Goal: Transaction & Acquisition: Purchase product/service

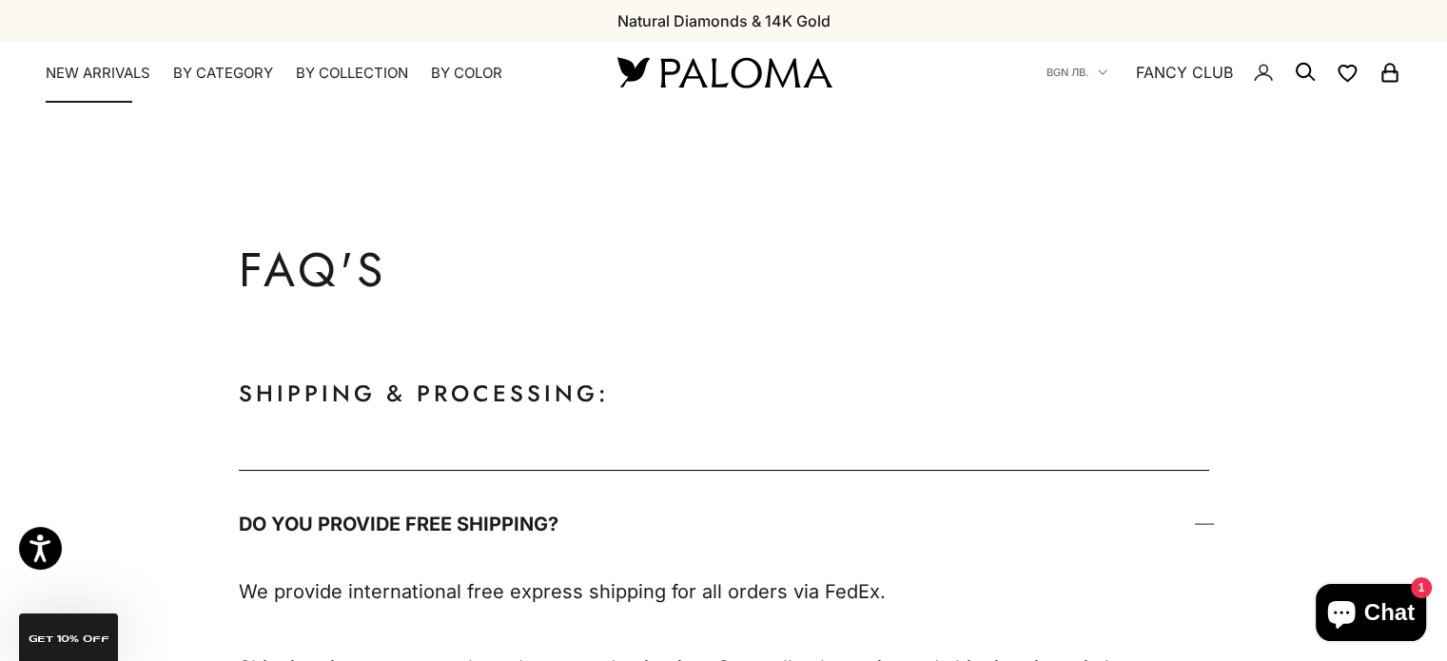
click at [85, 80] on link "NEW ARRIVALS" at bounding box center [98, 73] width 105 height 19
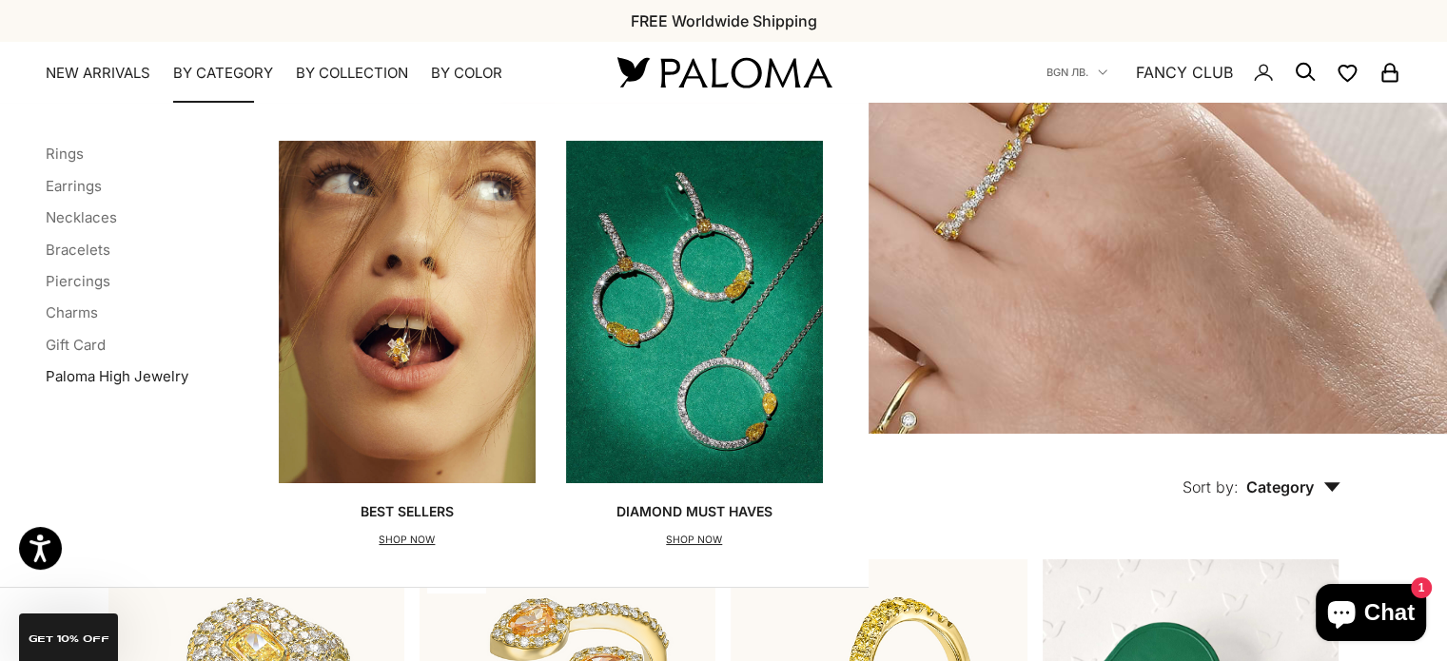
click at [91, 383] on link "Paloma High Jewelry" at bounding box center [117, 376] width 143 height 18
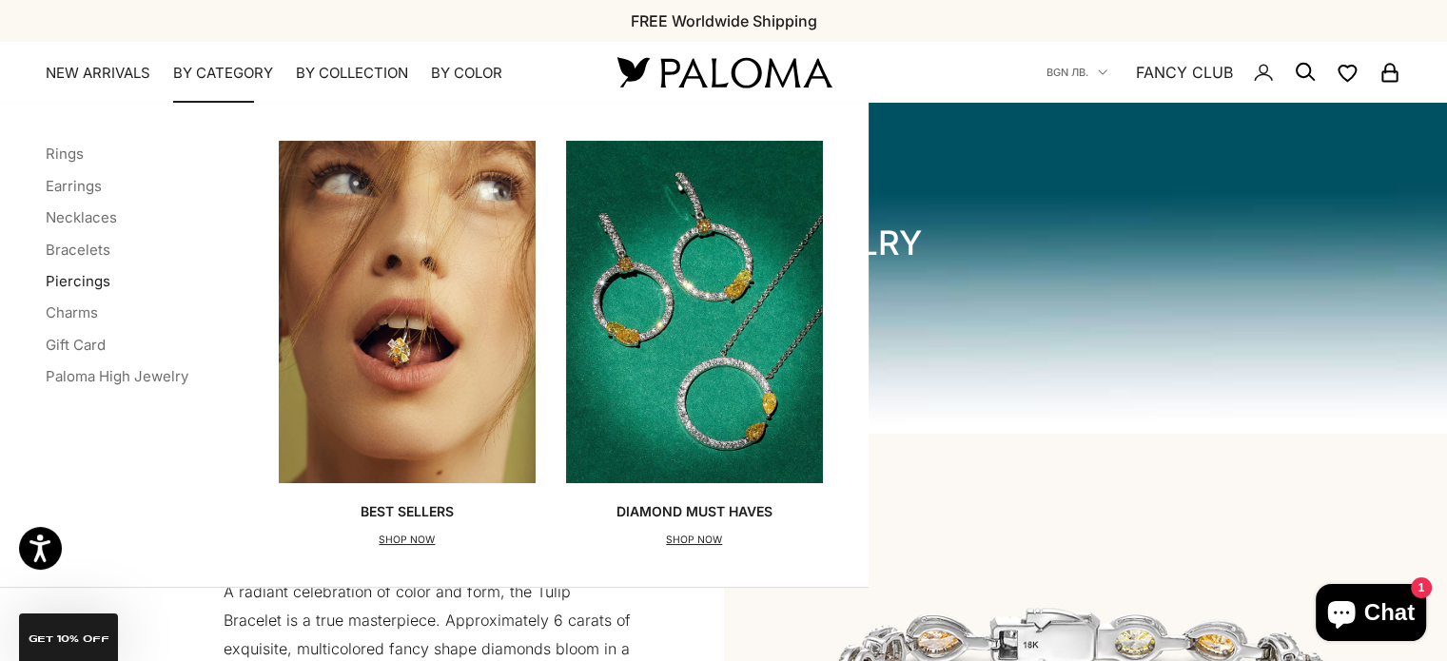
click at [61, 273] on link "Piercings" at bounding box center [78, 281] width 65 height 18
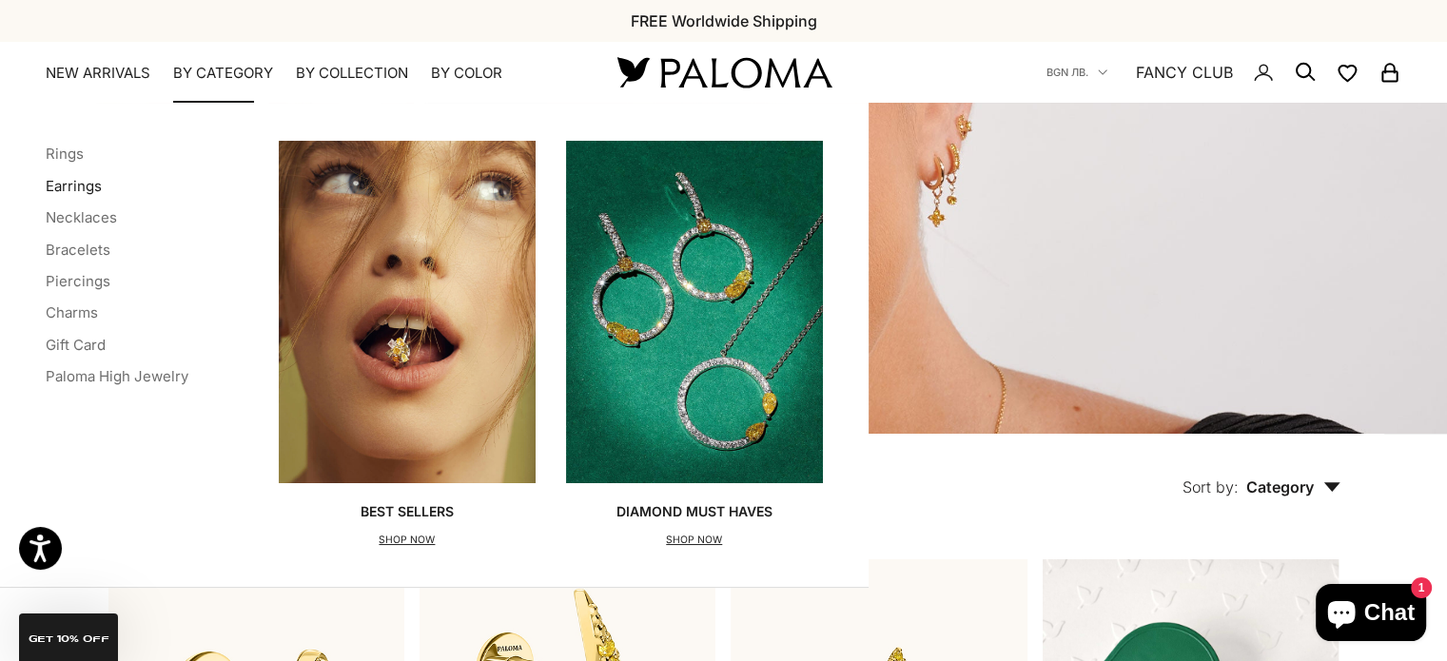
click at [69, 182] on link "Earrings" at bounding box center [74, 186] width 56 height 18
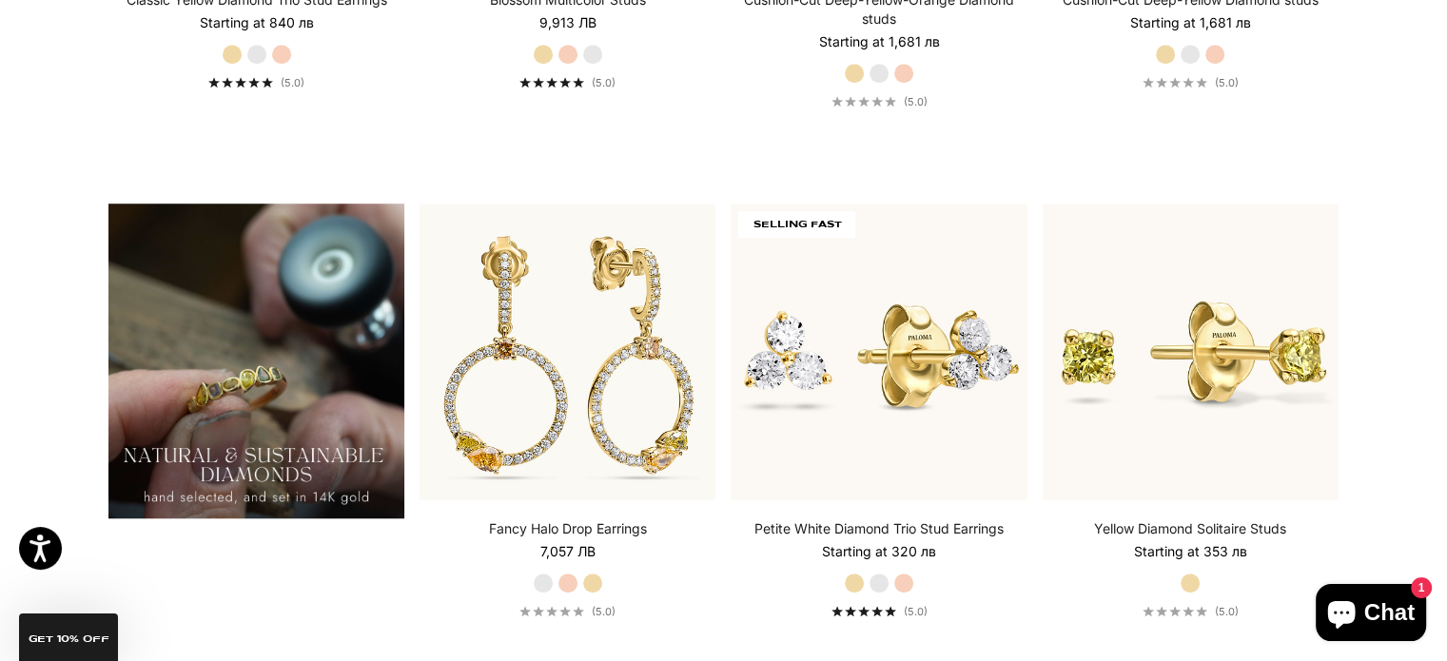
scroll to position [1427, 0]
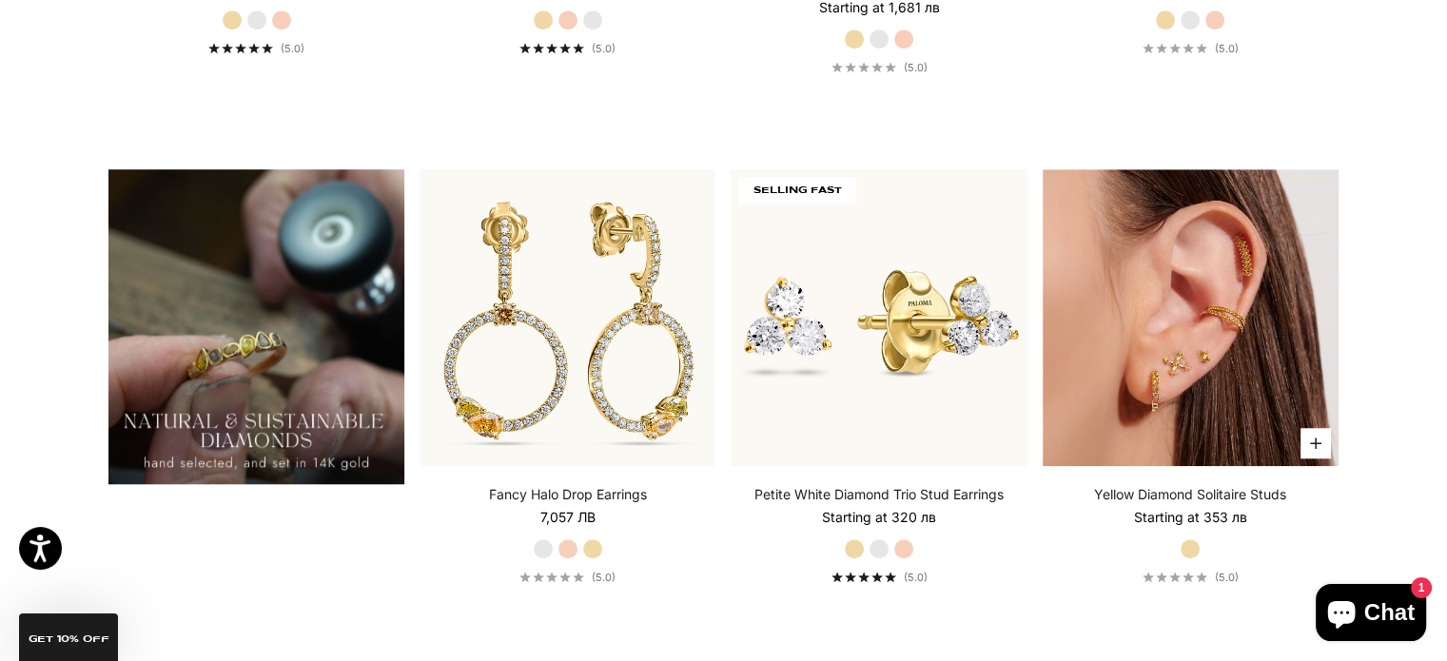
click at [1217, 326] on img at bounding box center [1191, 317] width 296 height 296
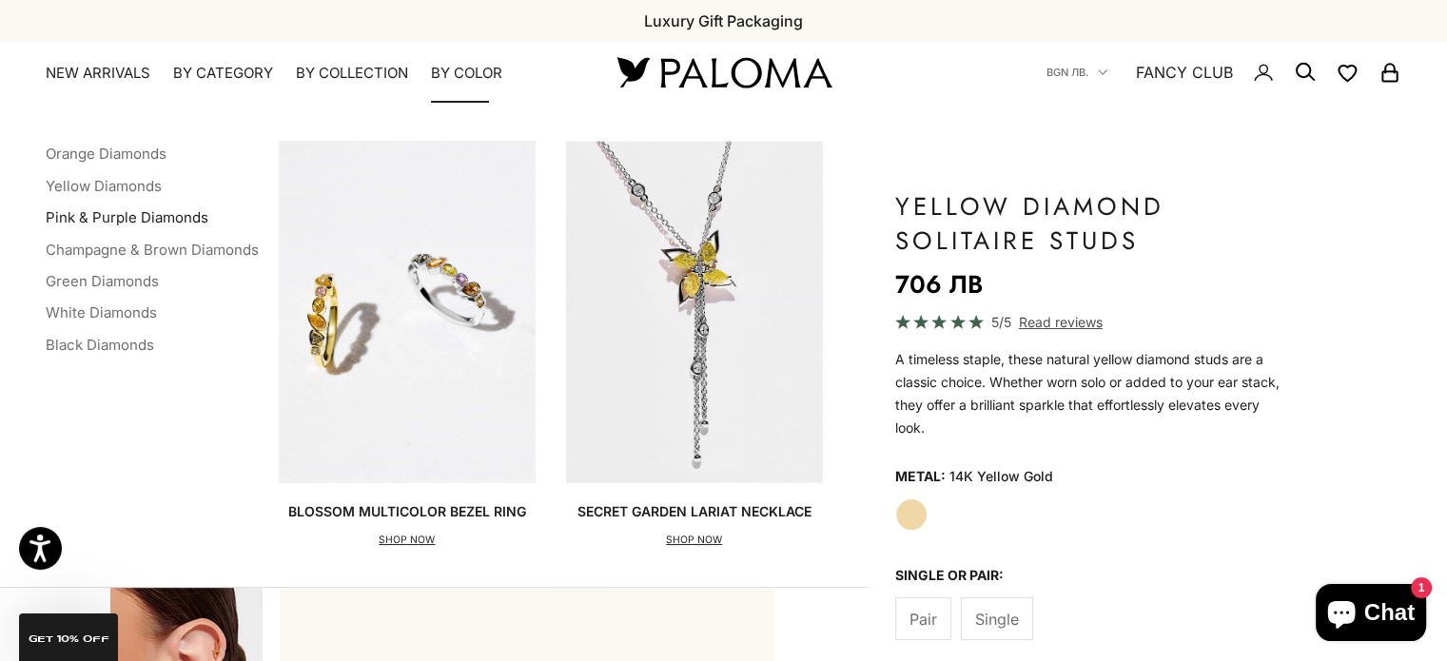
click at [90, 218] on link "Pink & Purple Diamonds" at bounding box center [127, 217] width 163 height 18
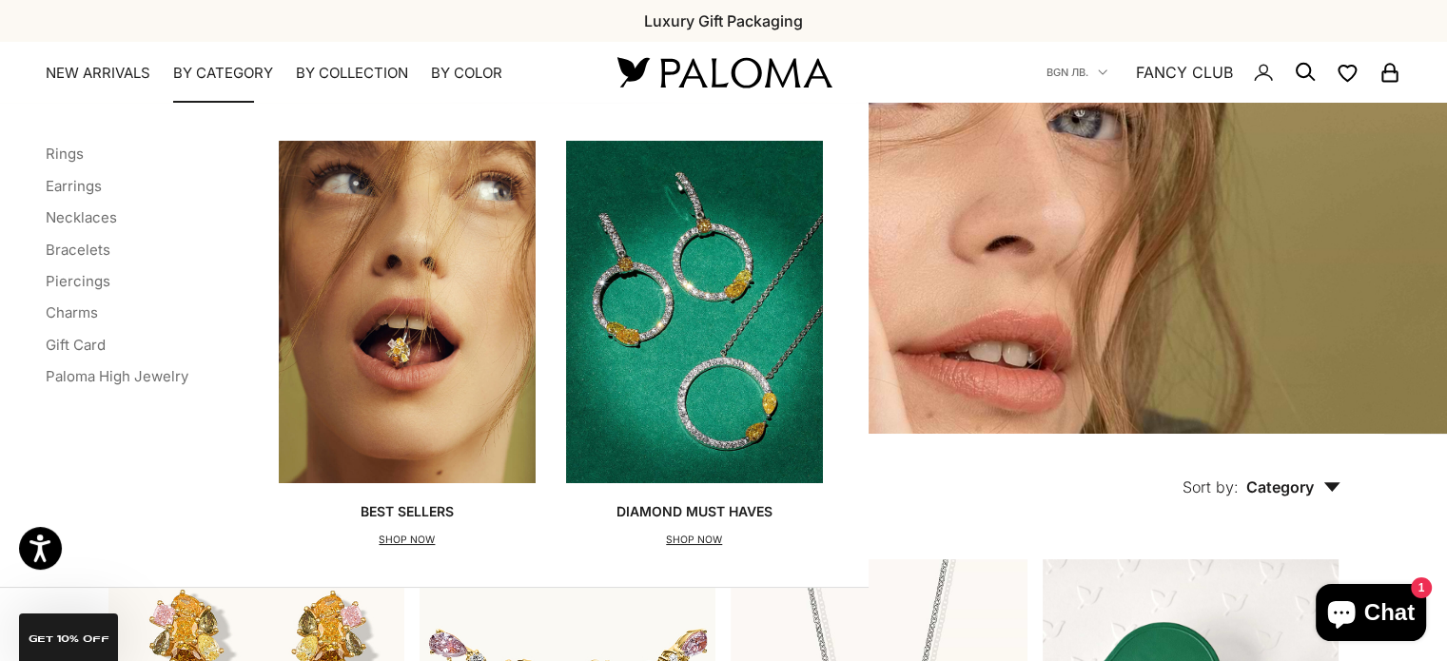
click at [374, 260] on img "Primary navigation" at bounding box center [407, 312] width 257 height 343
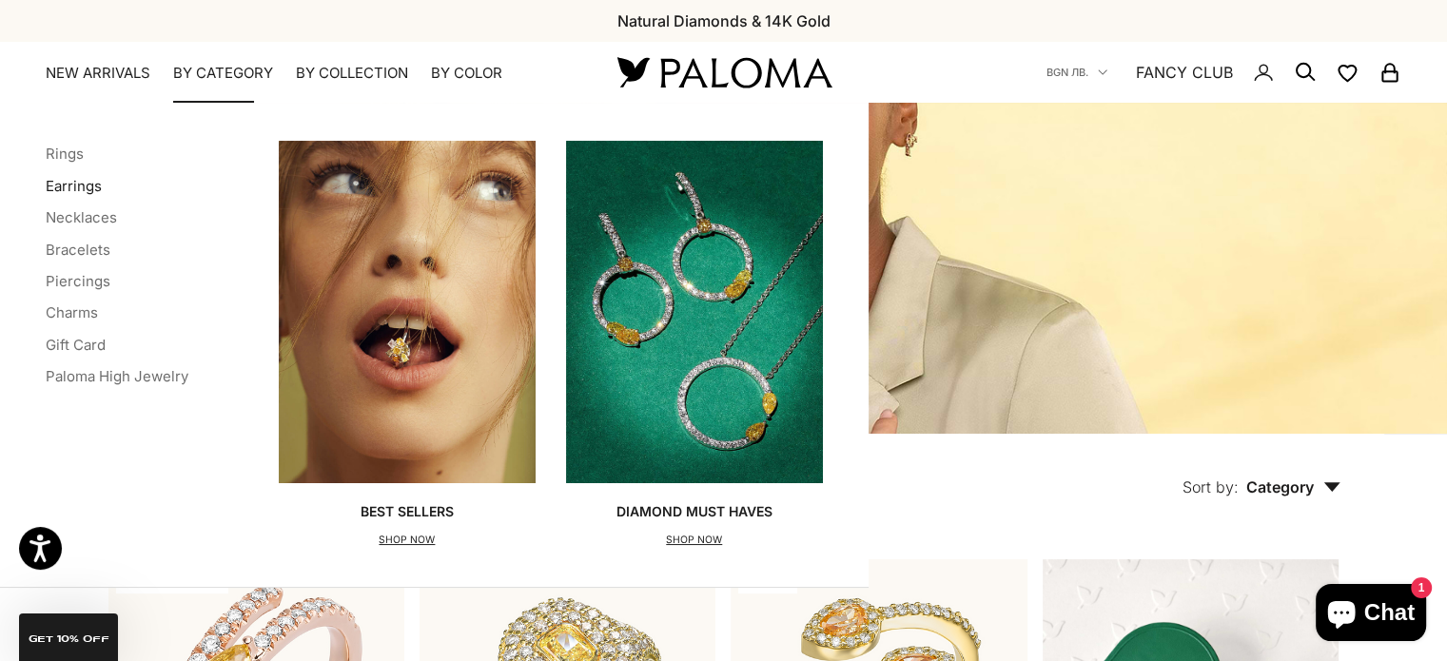
click at [72, 187] on link "Earrings" at bounding box center [74, 186] width 56 height 18
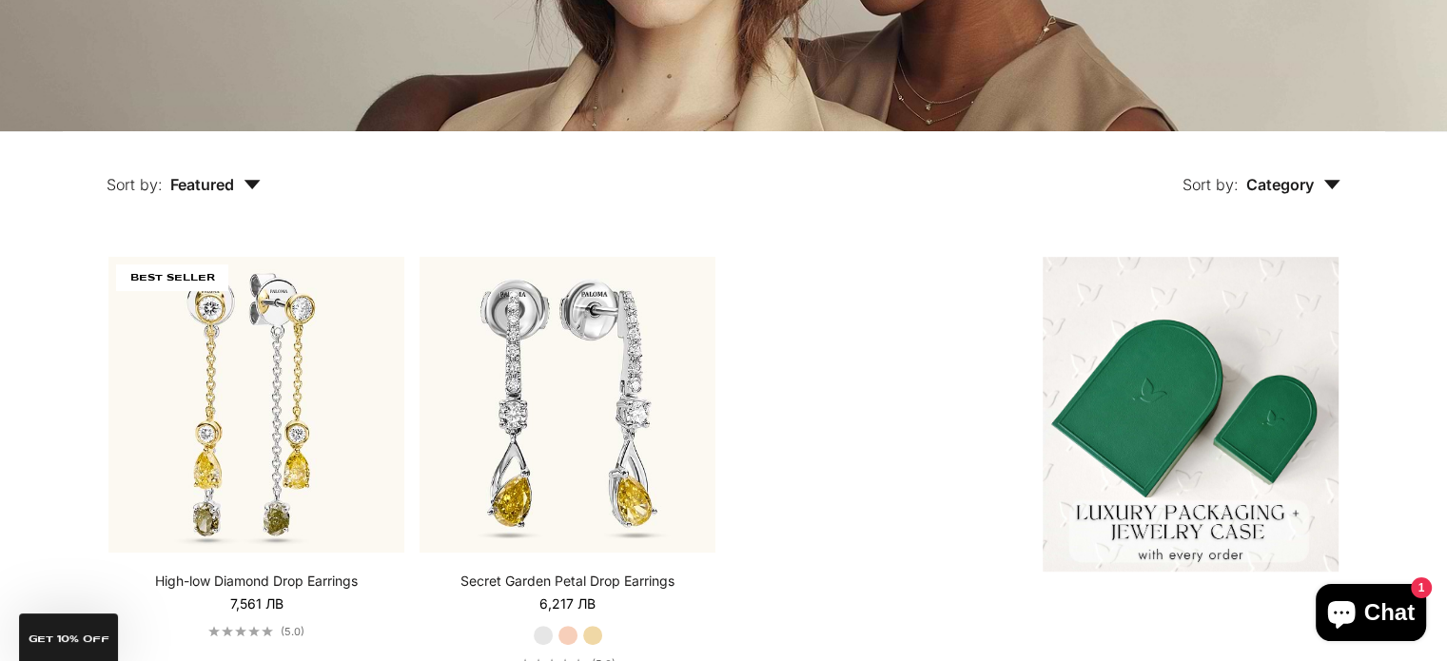
scroll to position [381, 0]
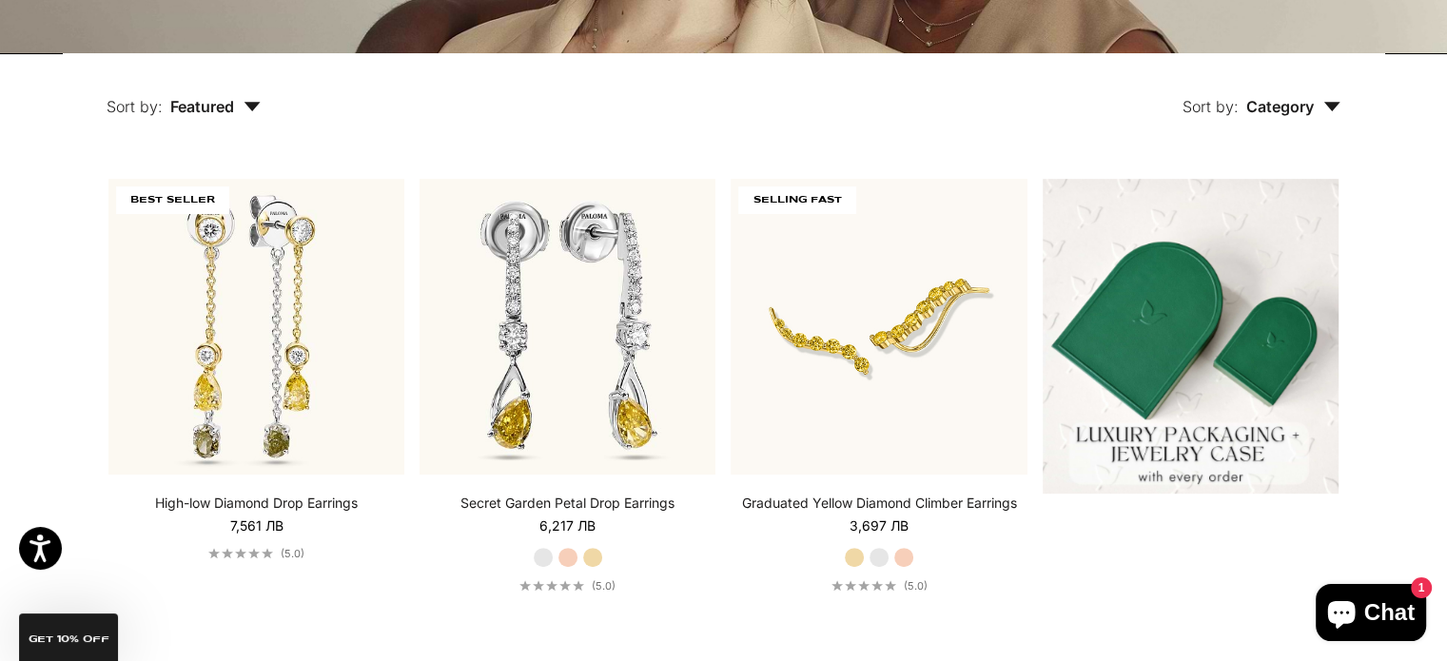
click at [1271, 108] on span "Category" at bounding box center [1294, 106] width 94 height 19
click at [241, 109] on span "Featured" at bounding box center [215, 106] width 90 height 19
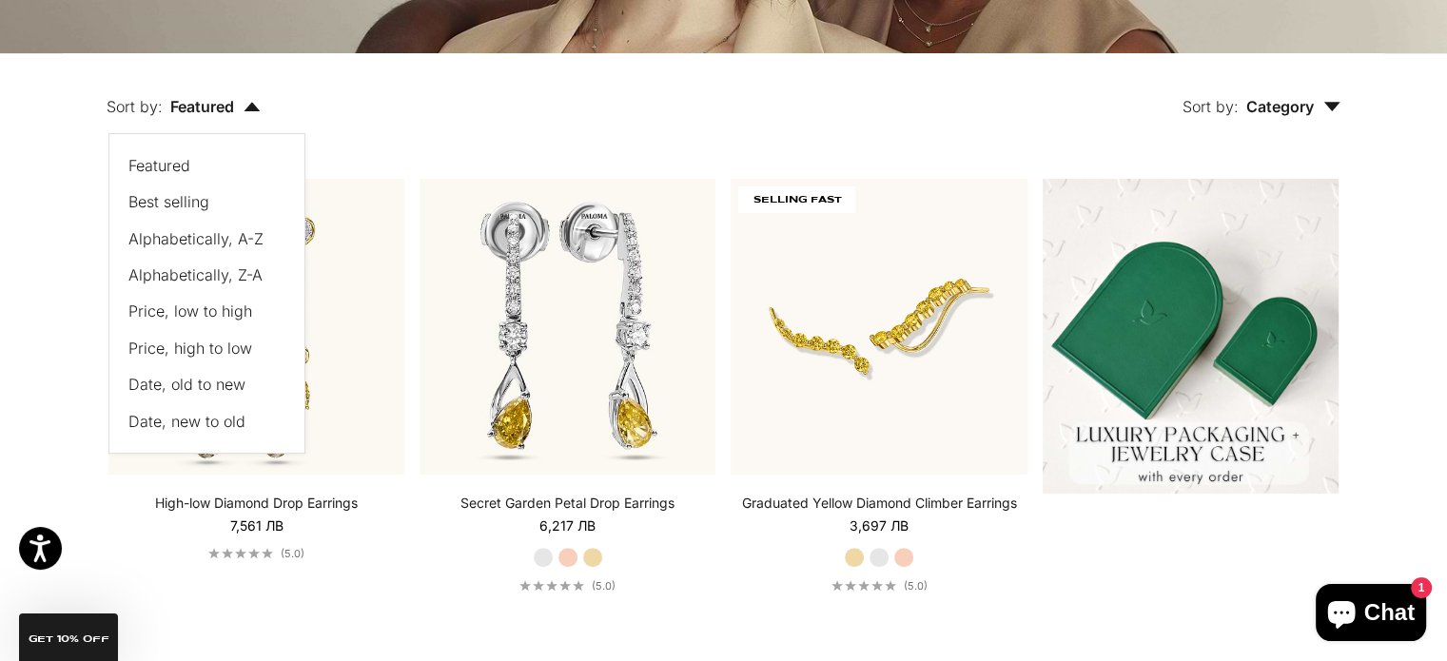
click at [215, 310] on span "Price, low to high" at bounding box center [190, 311] width 124 height 19
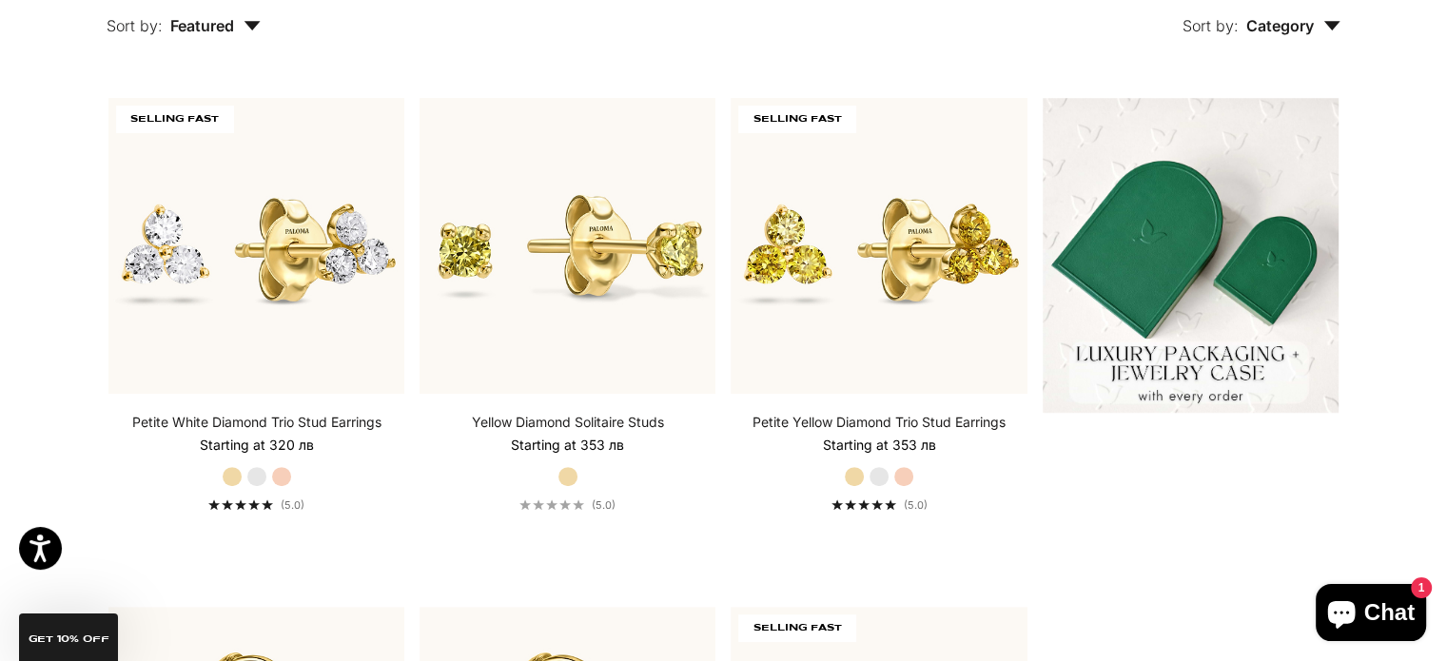
scroll to position [495, 0]
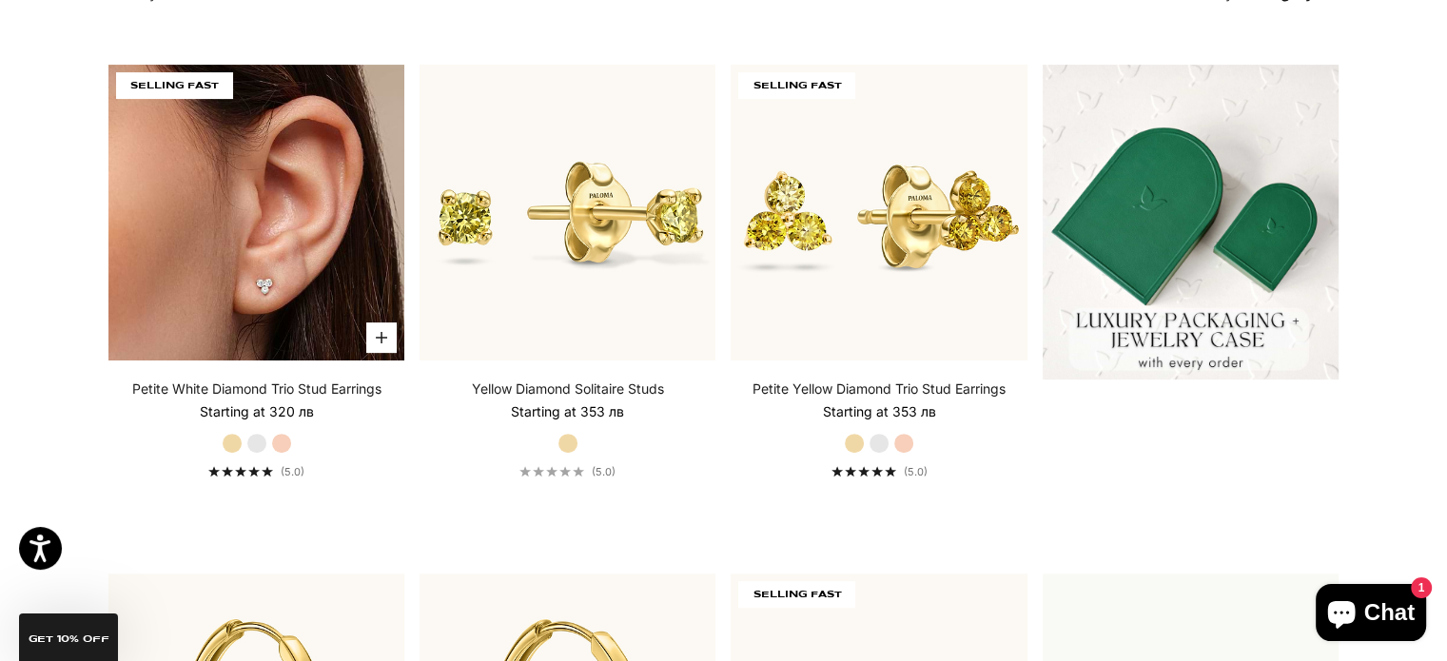
click at [265, 208] on img at bounding box center [256, 213] width 296 height 296
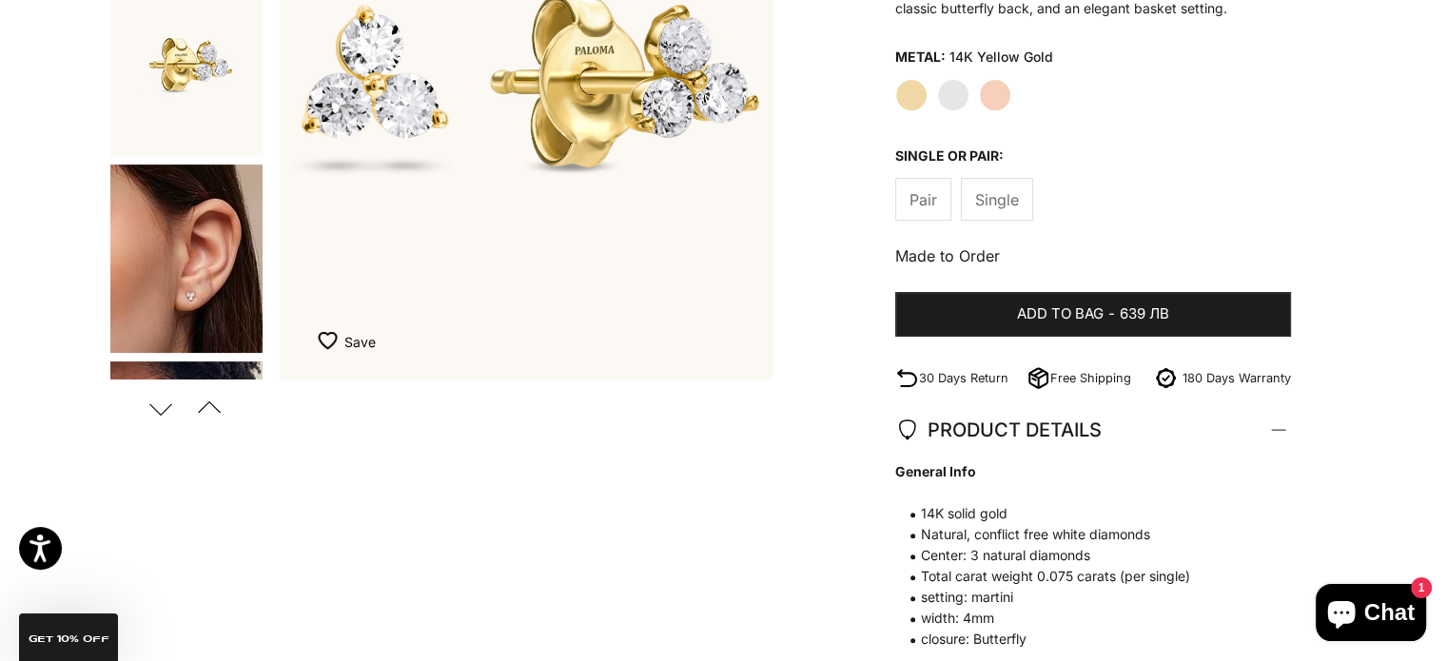
scroll to position [381, 0]
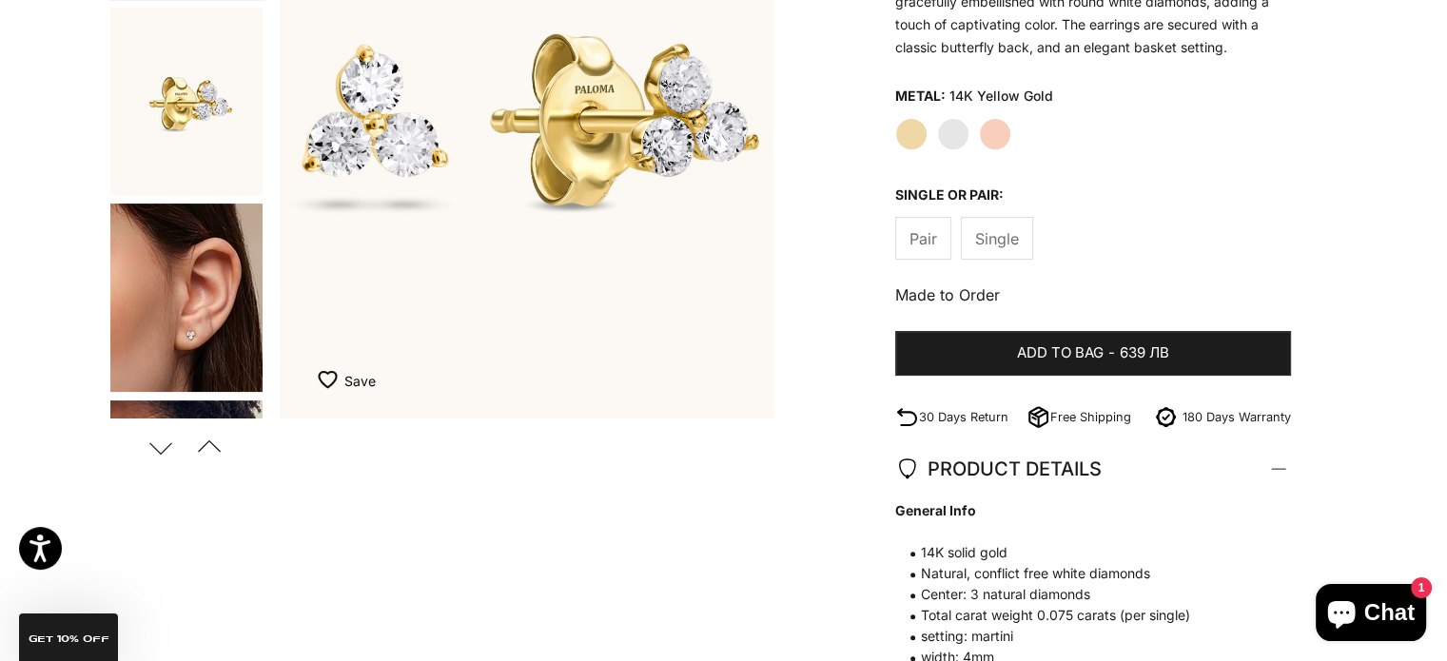
click at [910, 233] on span "Pair" at bounding box center [924, 238] width 28 height 25
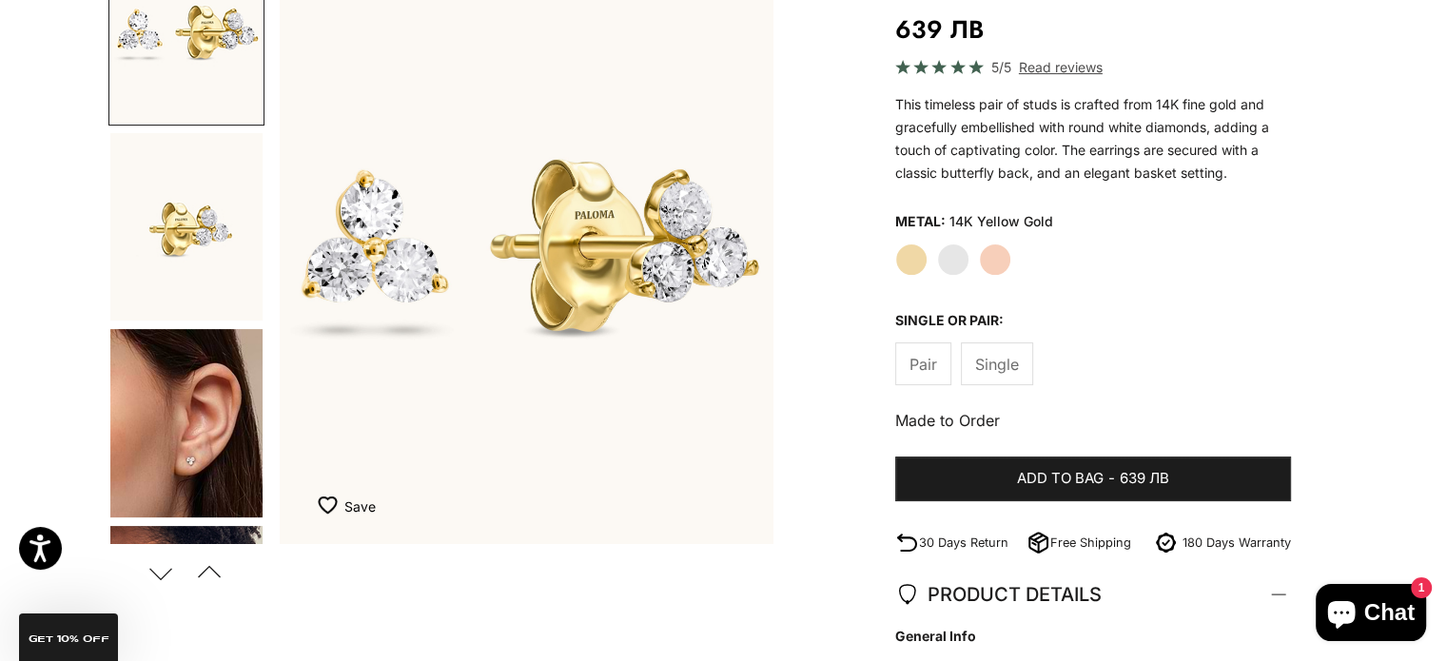
scroll to position [95, 0]
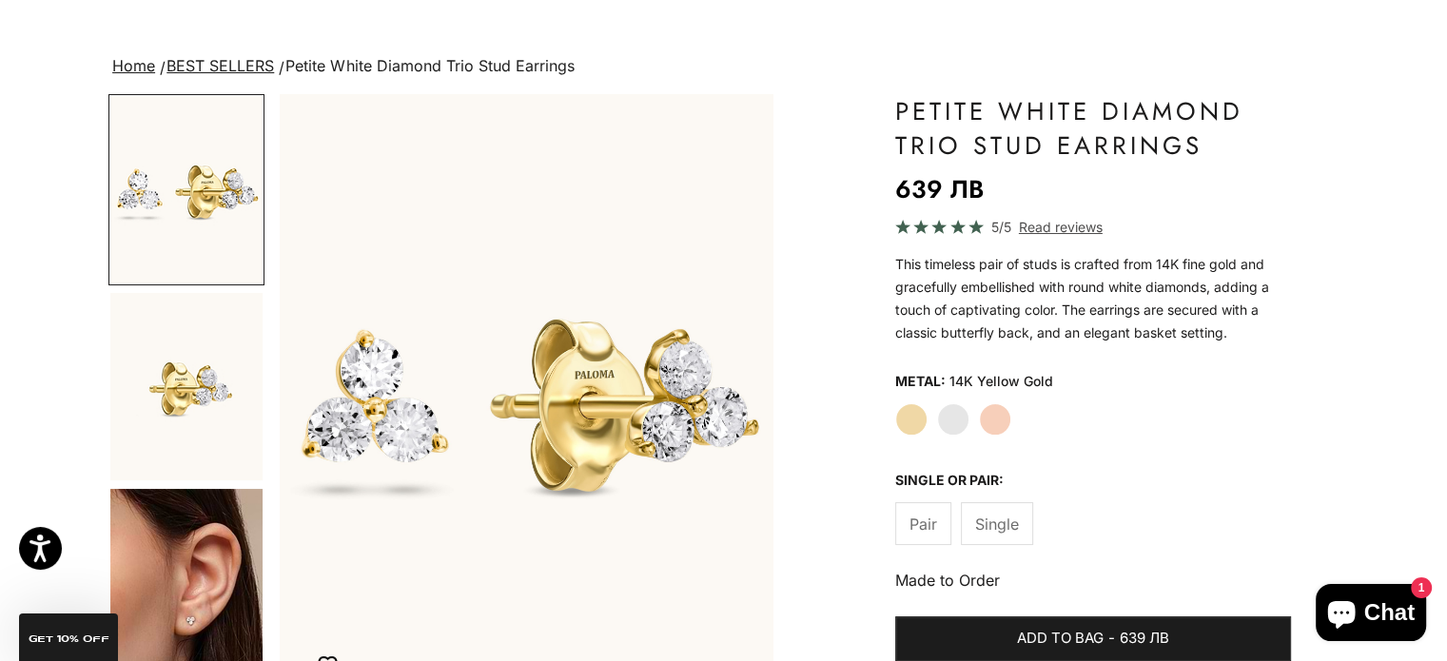
click at [170, 368] on img "Go to item 2" at bounding box center [186, 386] width 152 height 187
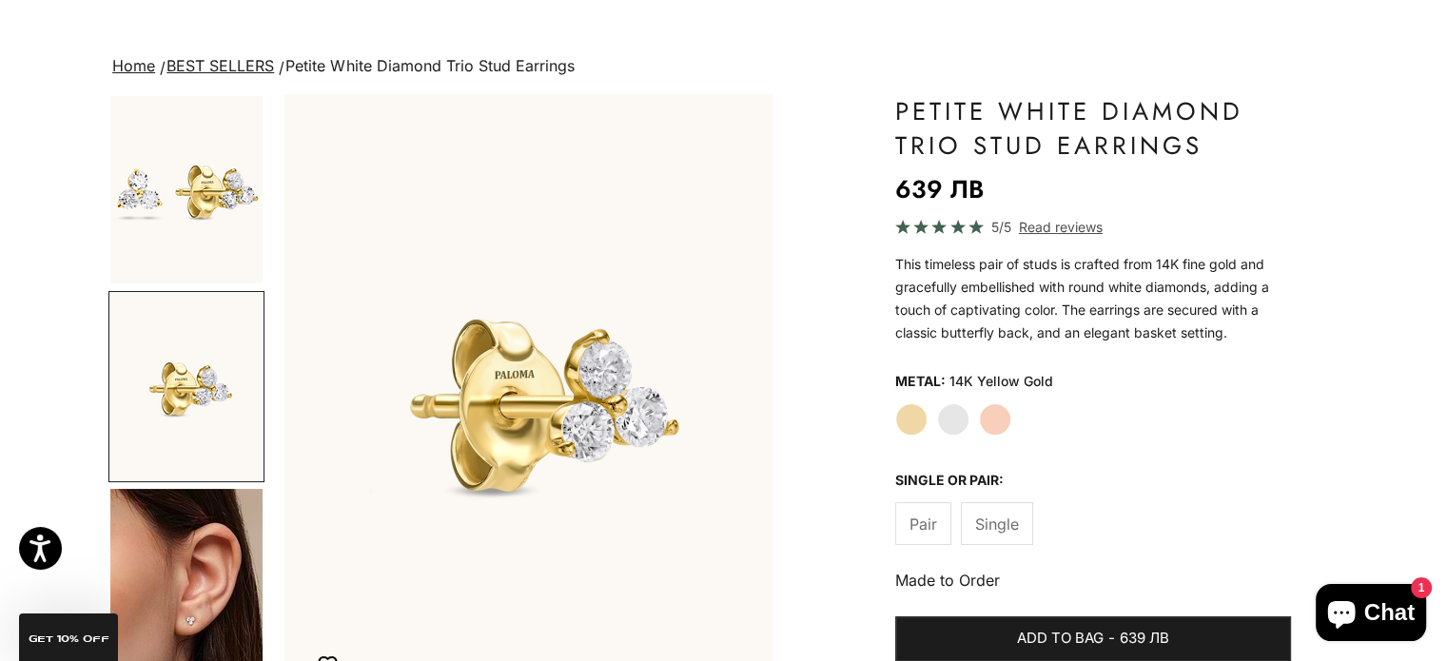
scroll to position [0, 517]
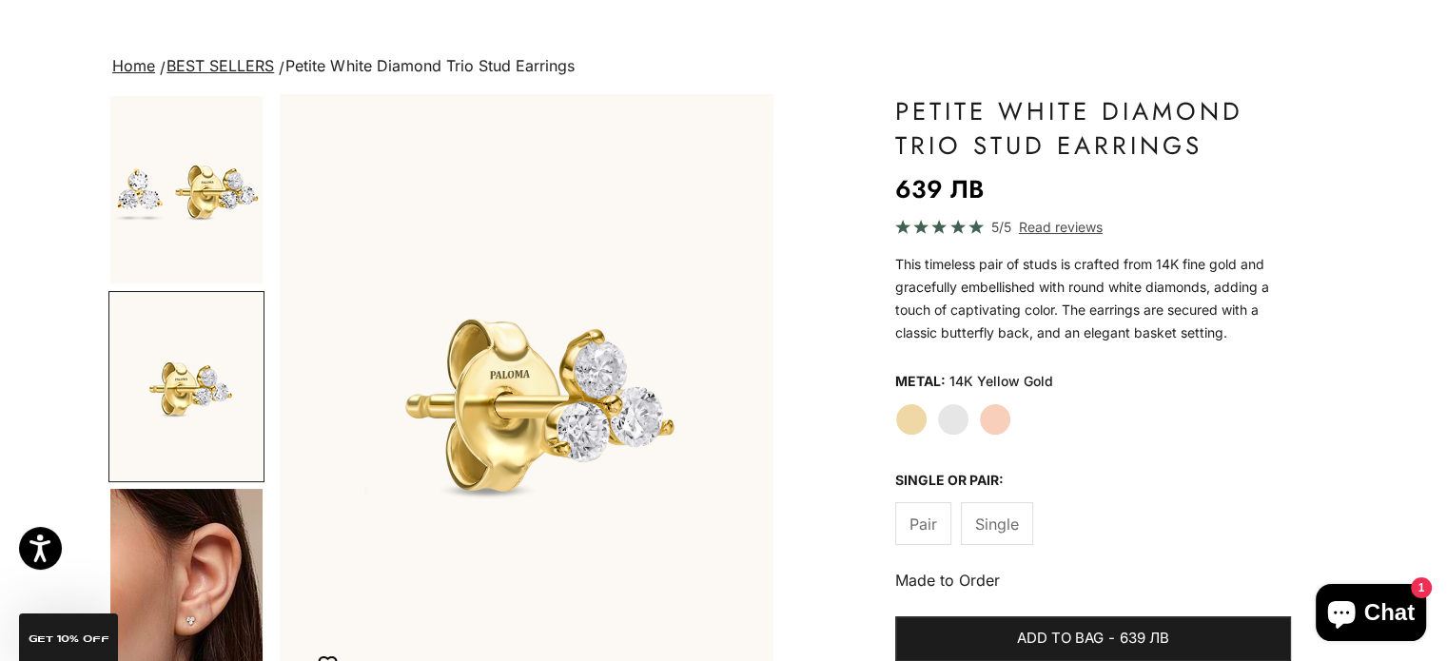
click at [194, 178] on img "Go to item 1" at bounding box center [186, 189] width 152 height 187
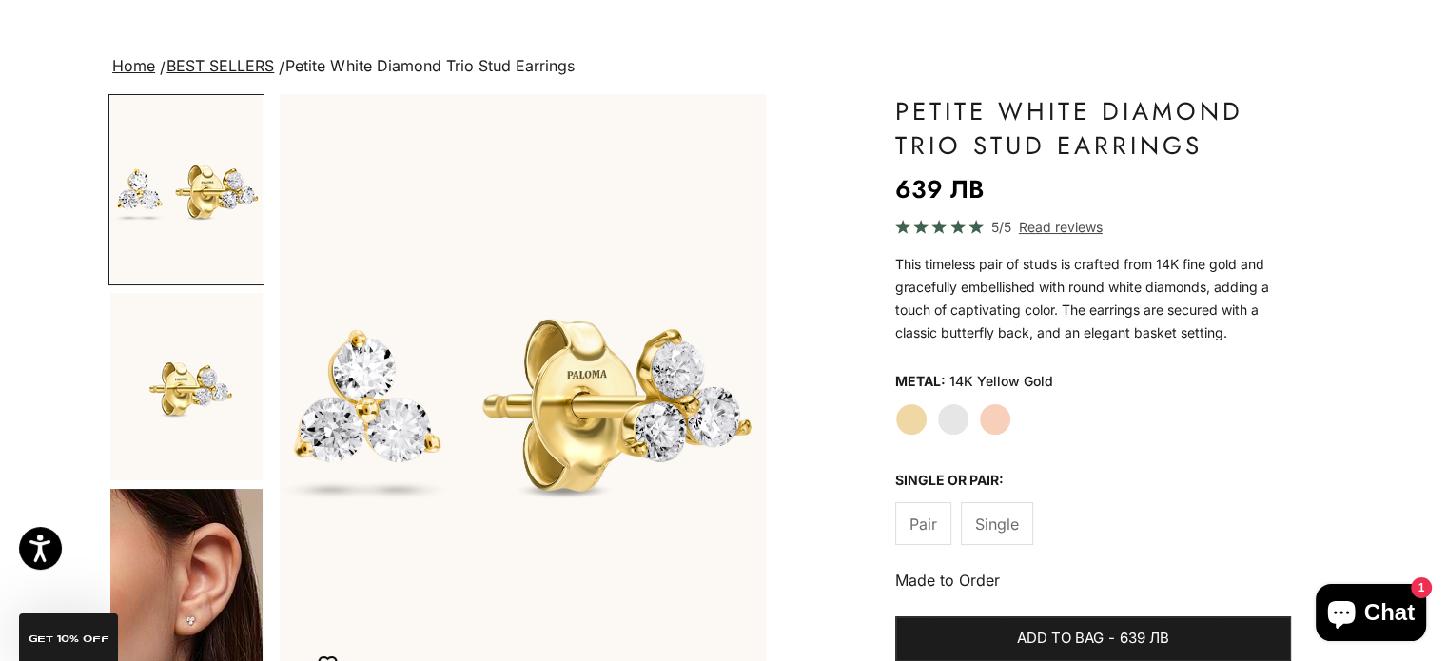
scroll to position [0, 0]
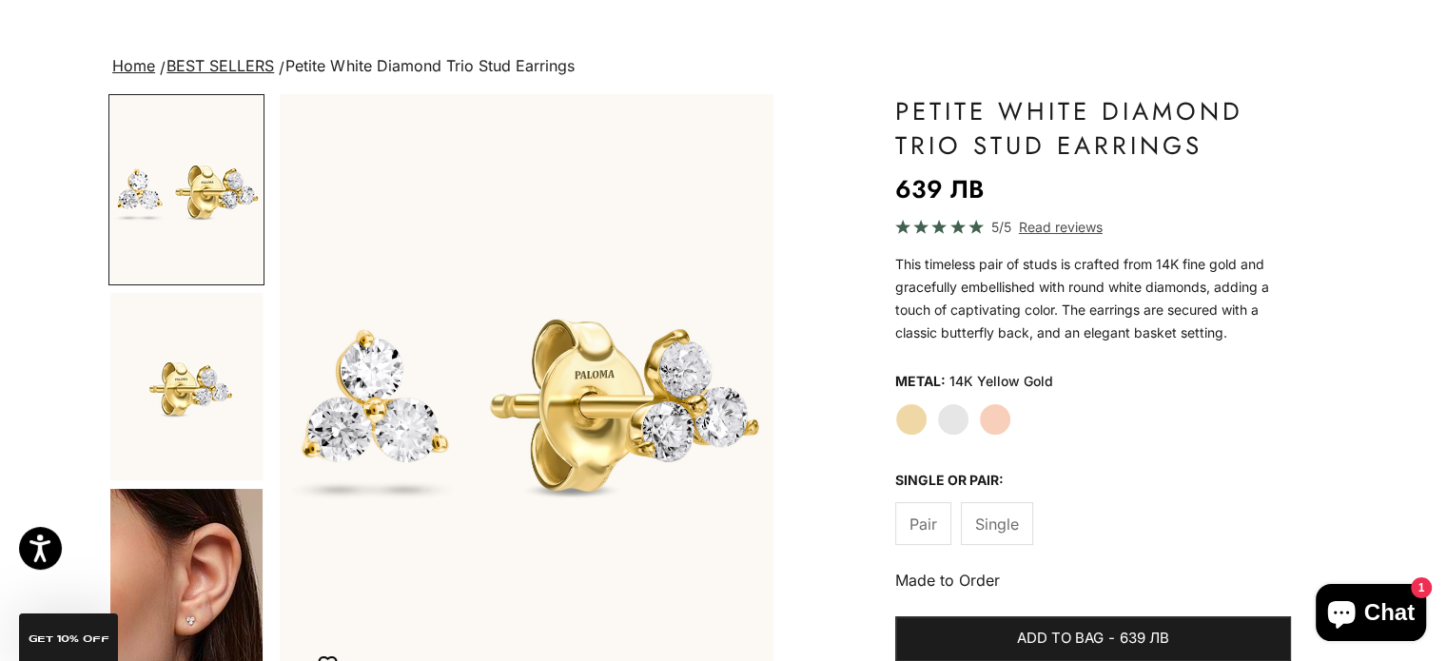
click at [218, 364] on img "Go to item 2" at bounding box center [186, 386] width 152 height 187
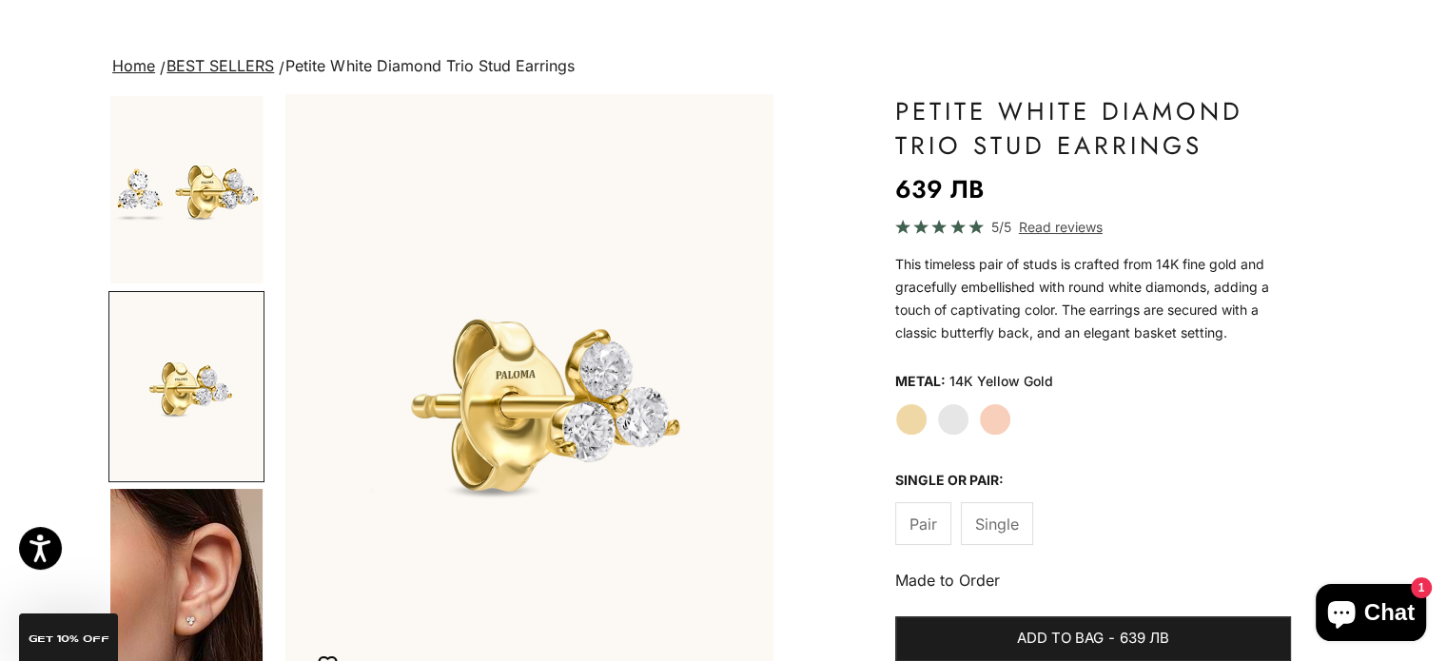
scroll to position [0, 517]
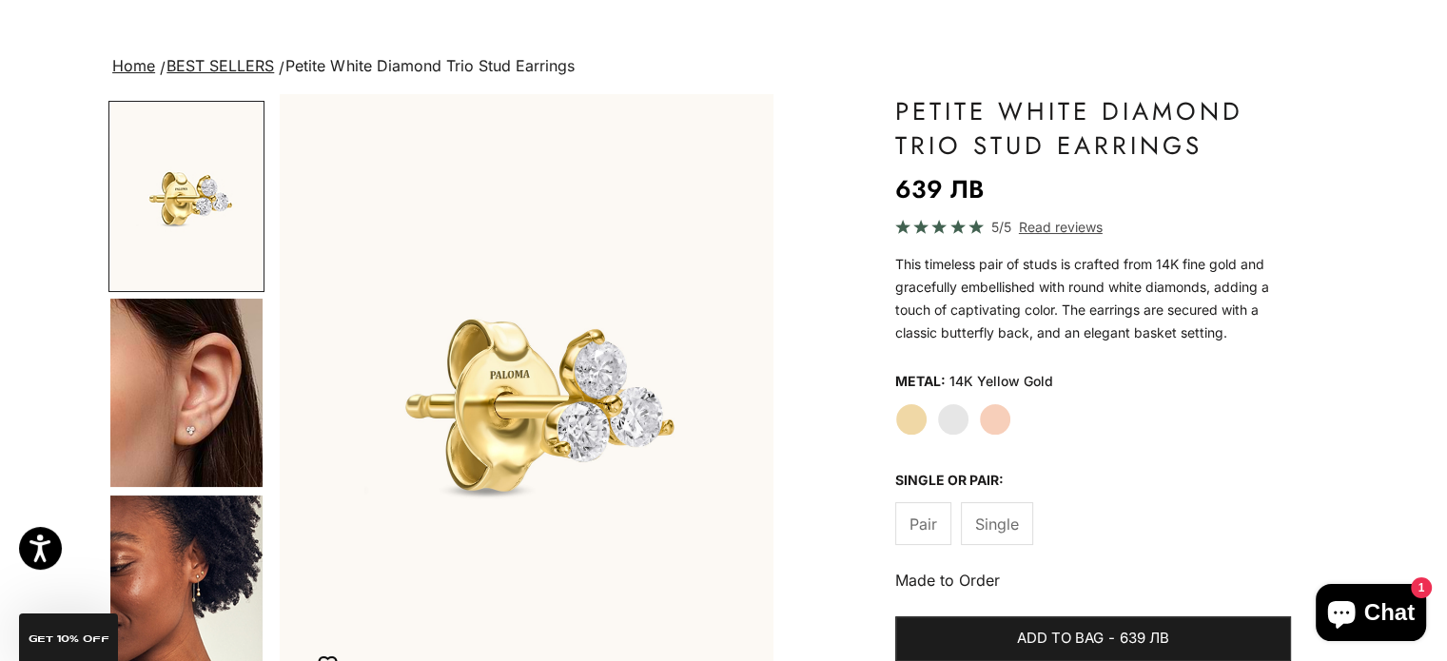
click at [206, 409] on img "Go to item 5" at bounding box center [186, 393] width 152 height 188
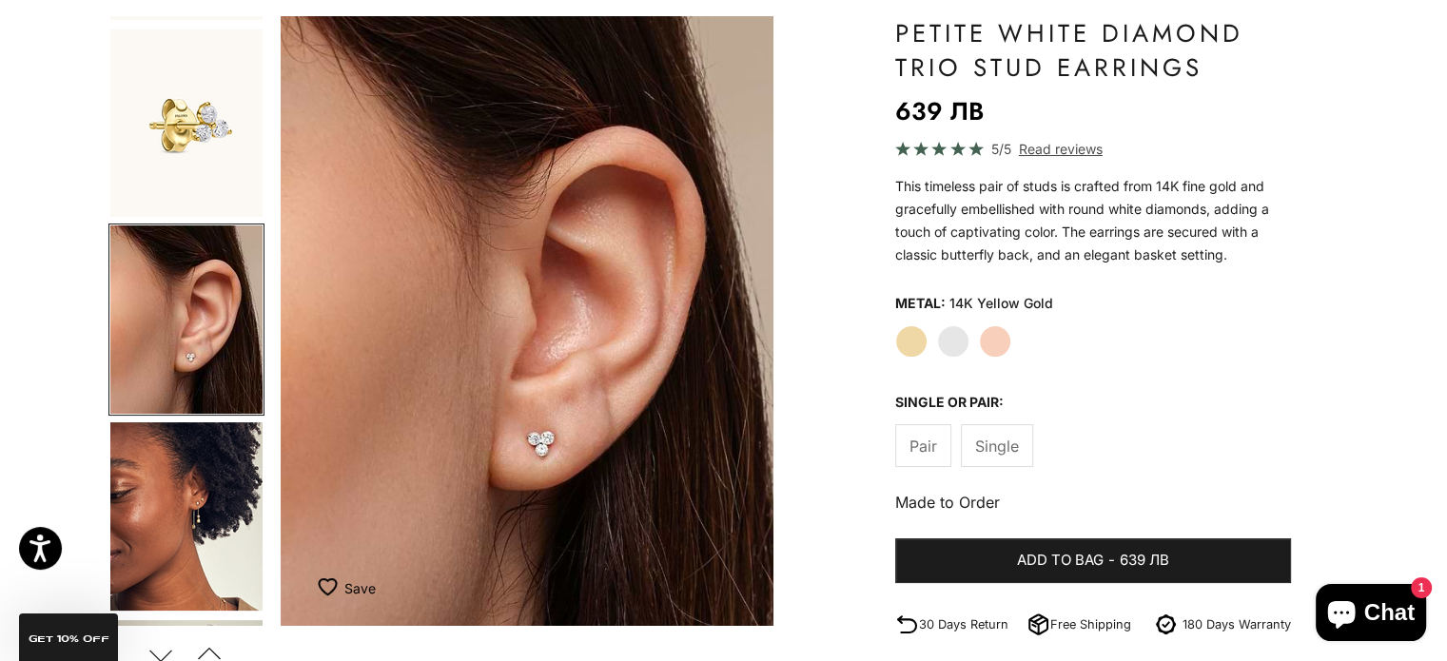
scroll to position [285, 0]
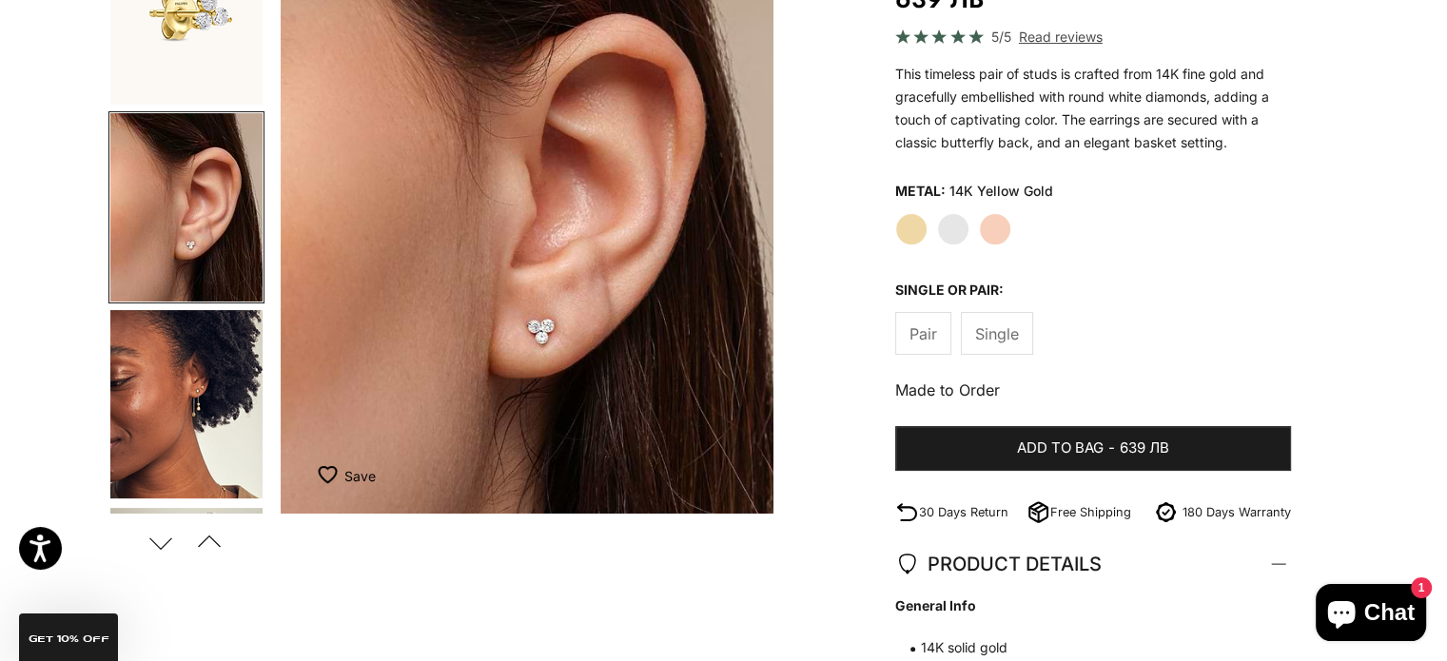
click at [139, 423] on img "Go to item 8" at bounding box center [186, 404] width 152 height 188
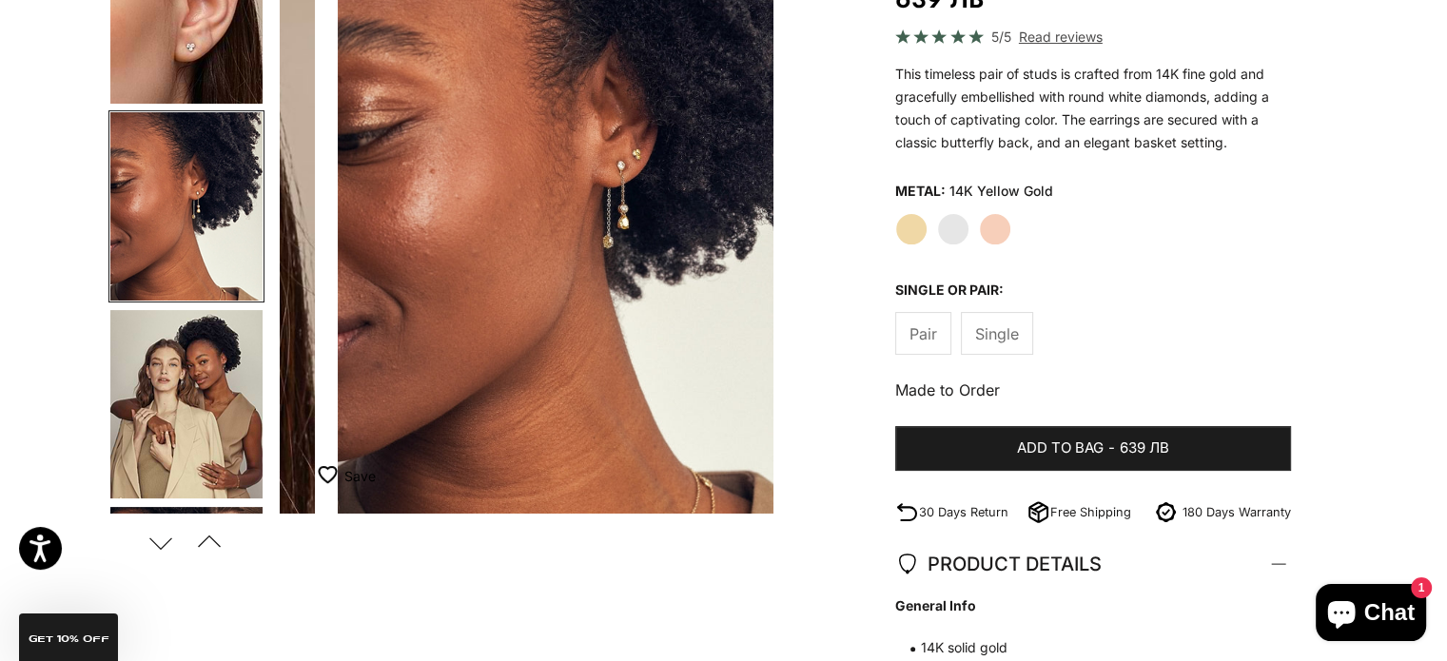
scroll to position [0, 1549]
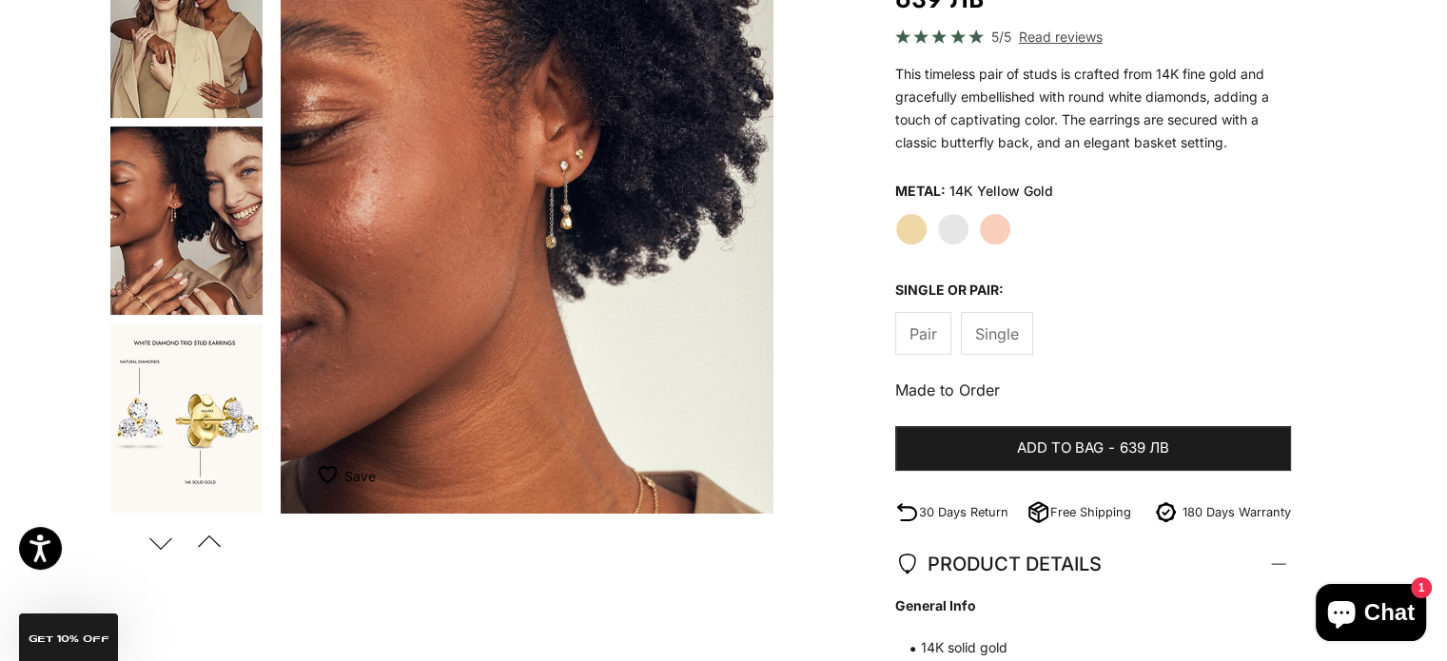
click at [154, 416] on img "Go to item 11" at bounding box center [186, 418] width 152 height 188
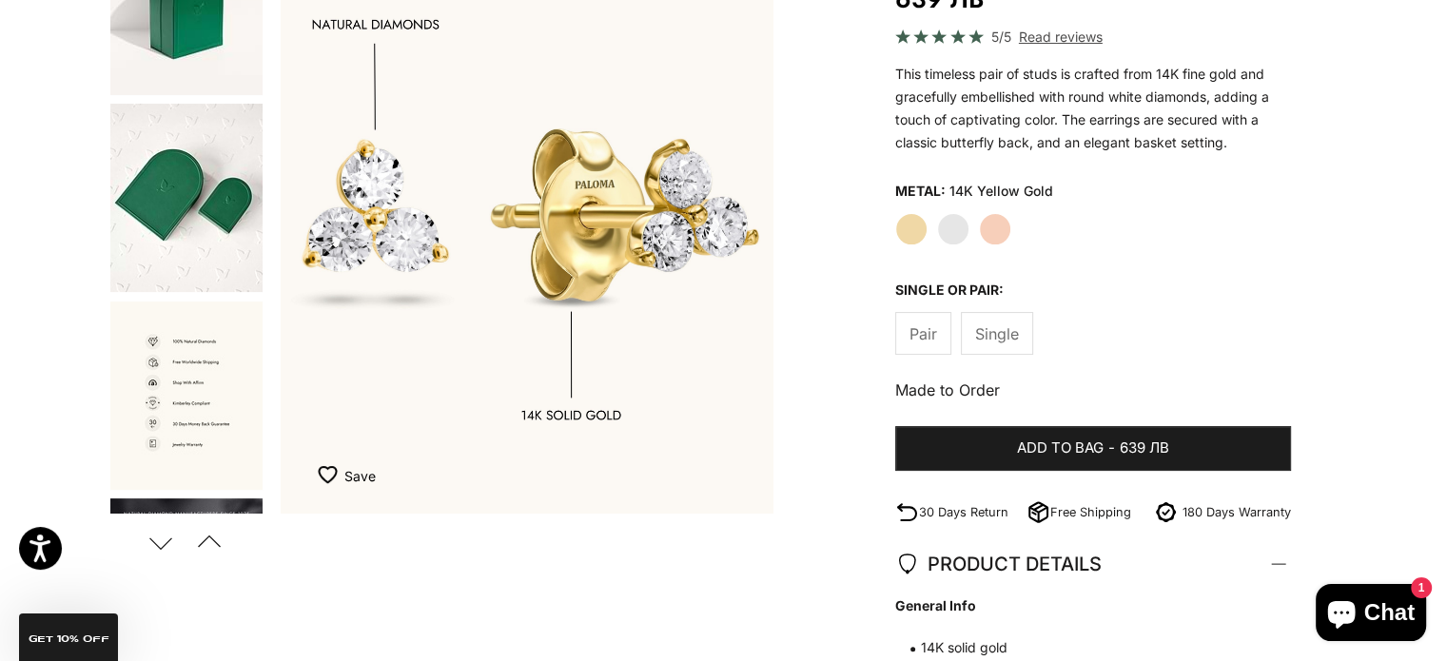
scroll to position [0, 0]
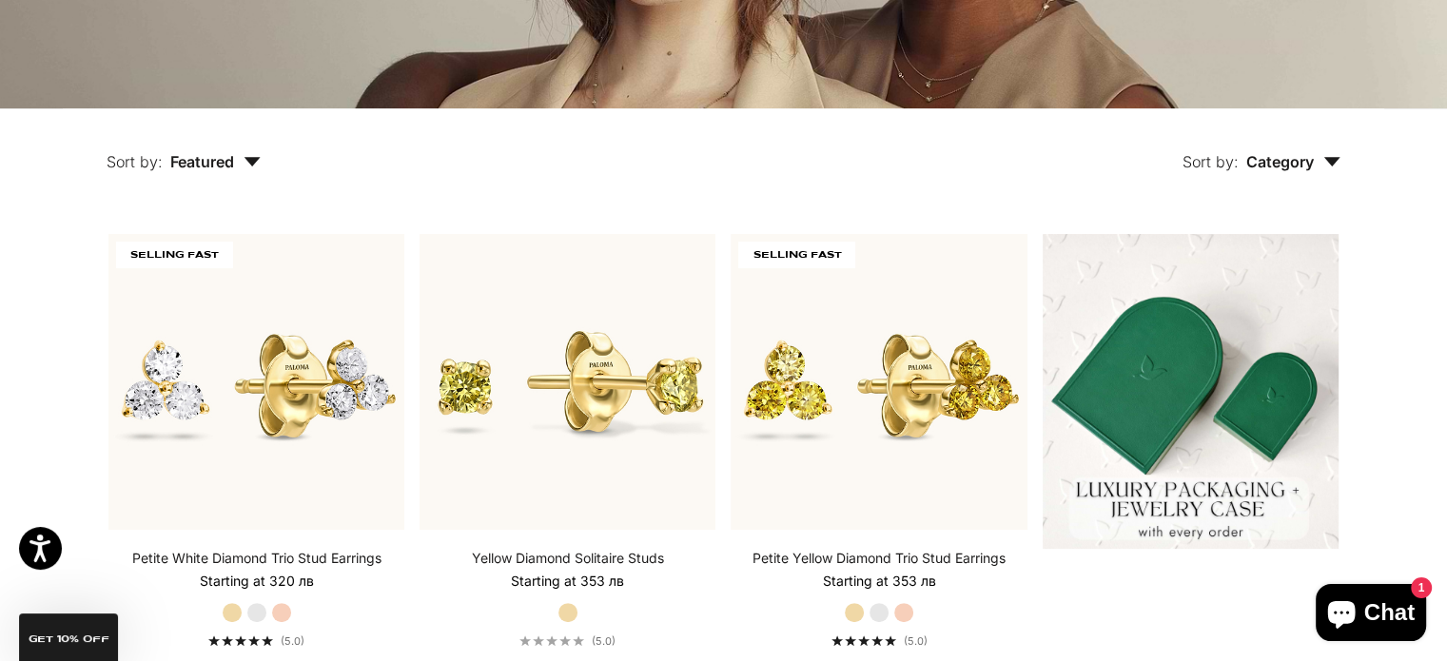
scroll to position [305, 0]
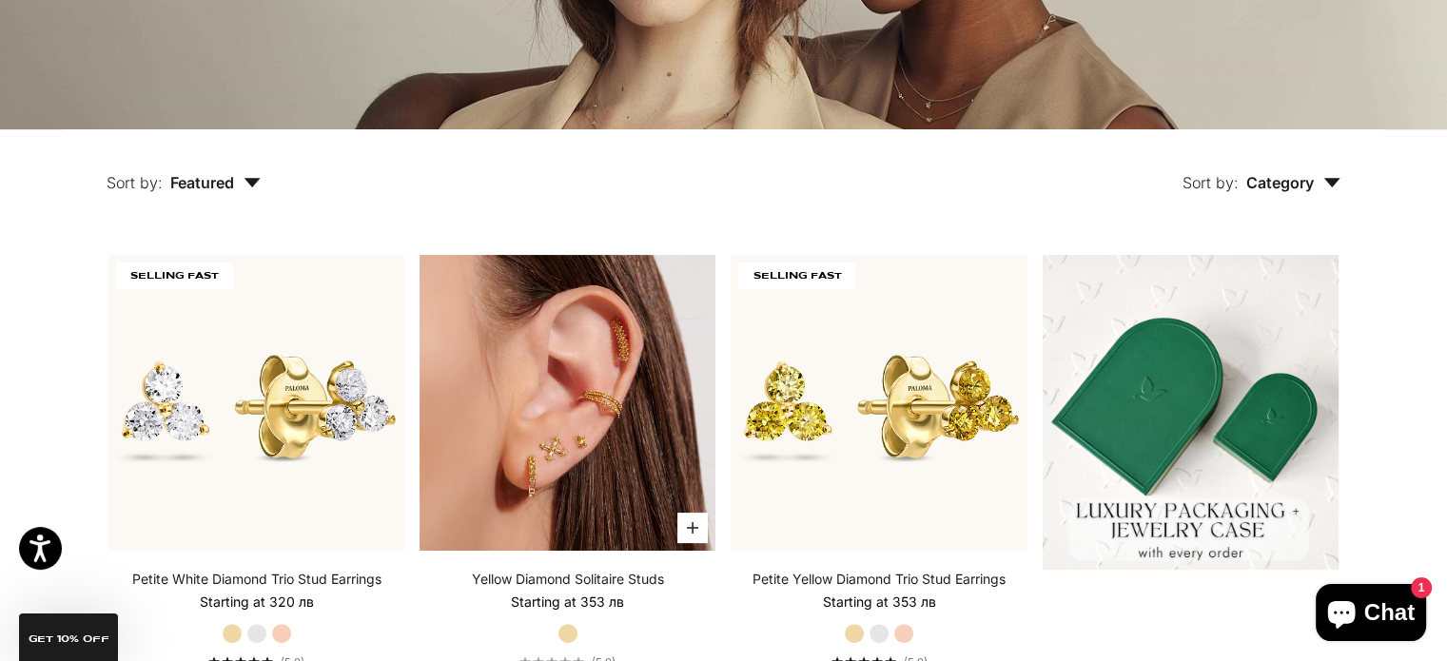
click at [586, 410] on img at bounding box center [568, 403] width 296 height 296
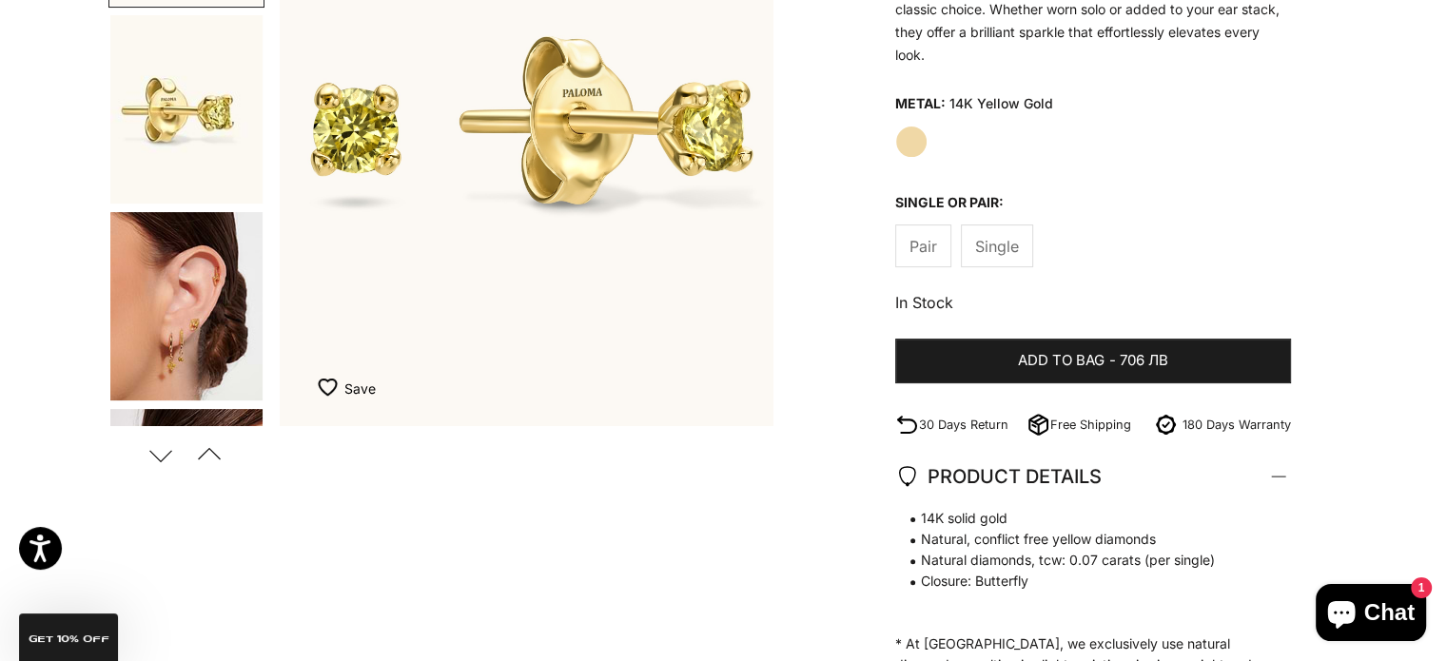
scroll to position [381, 0]
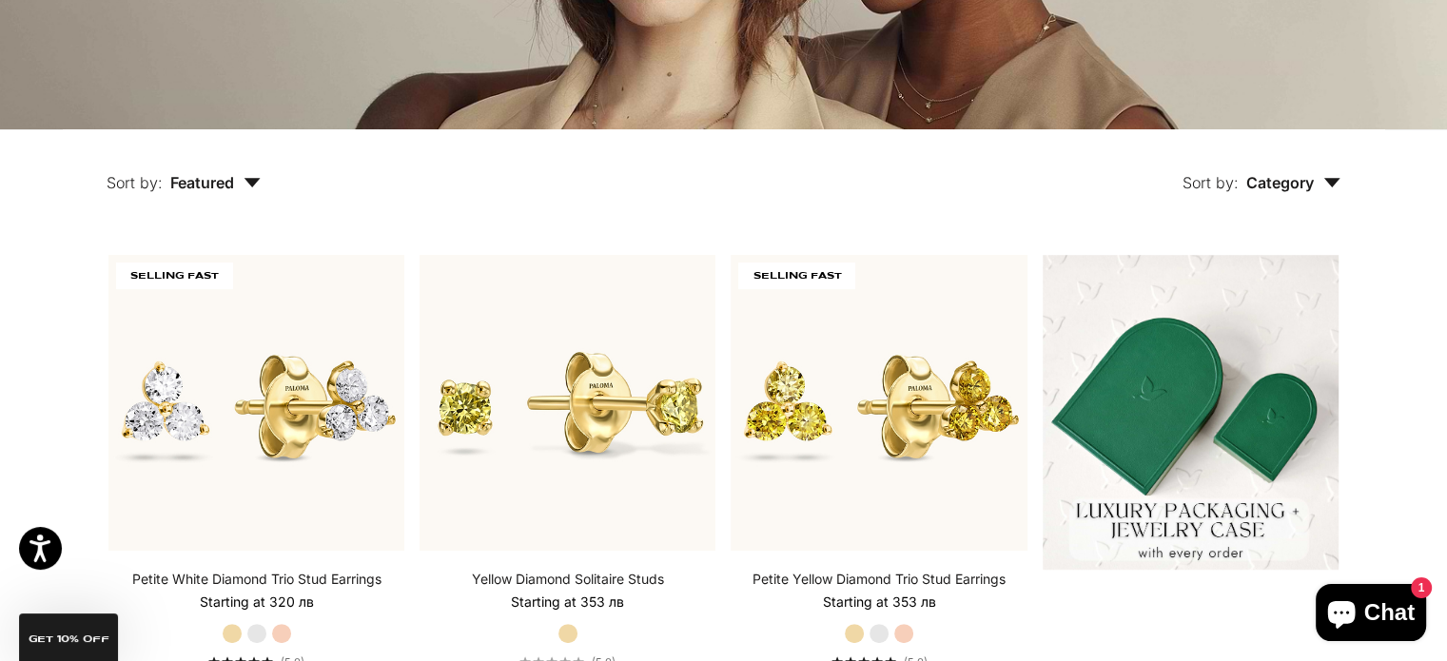
scroll to position [400, 0]
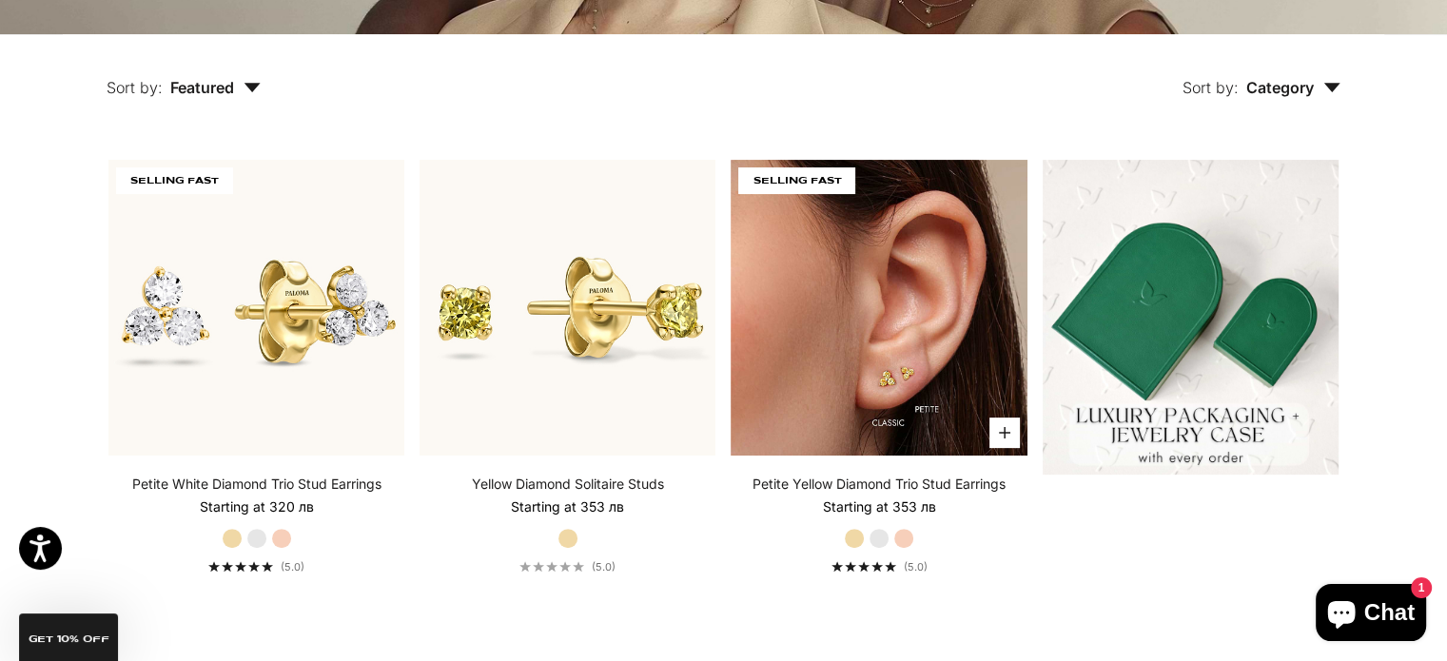
click at [863, 232] on img at bounding box center [879, 308] width 296 height 296
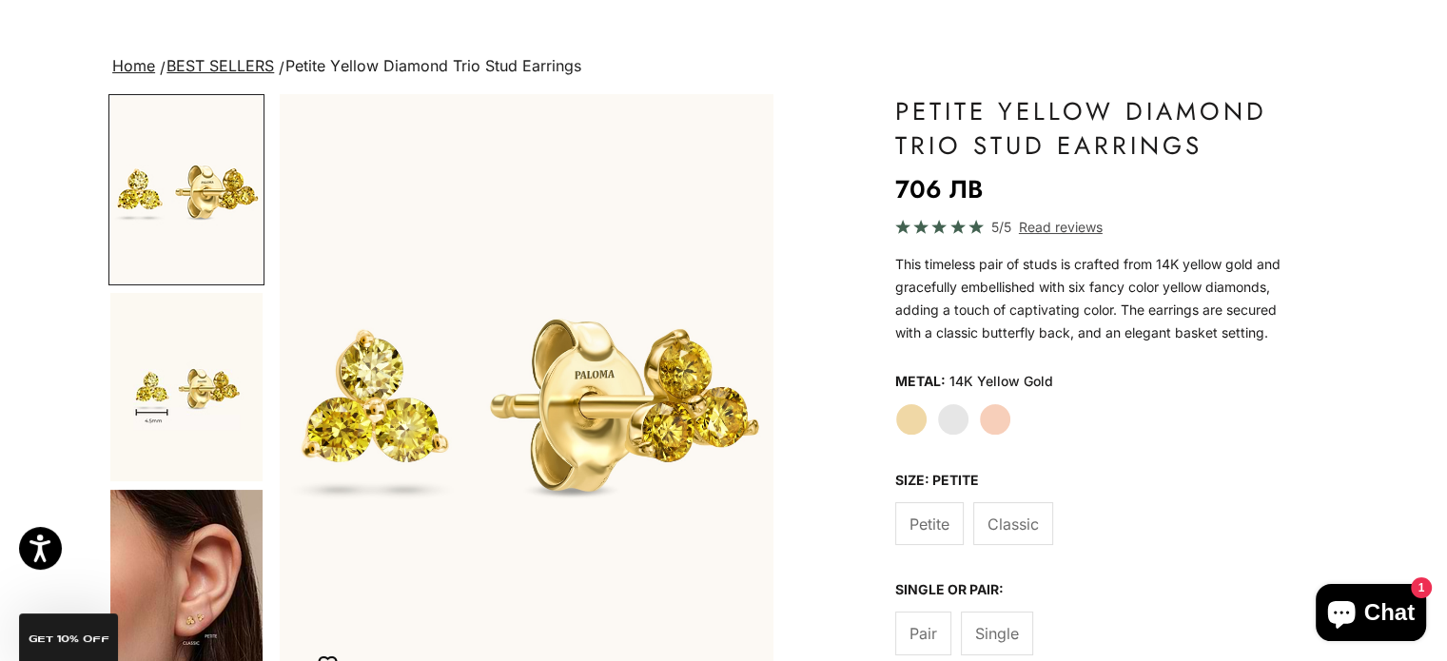
scroll to position [190, 0]
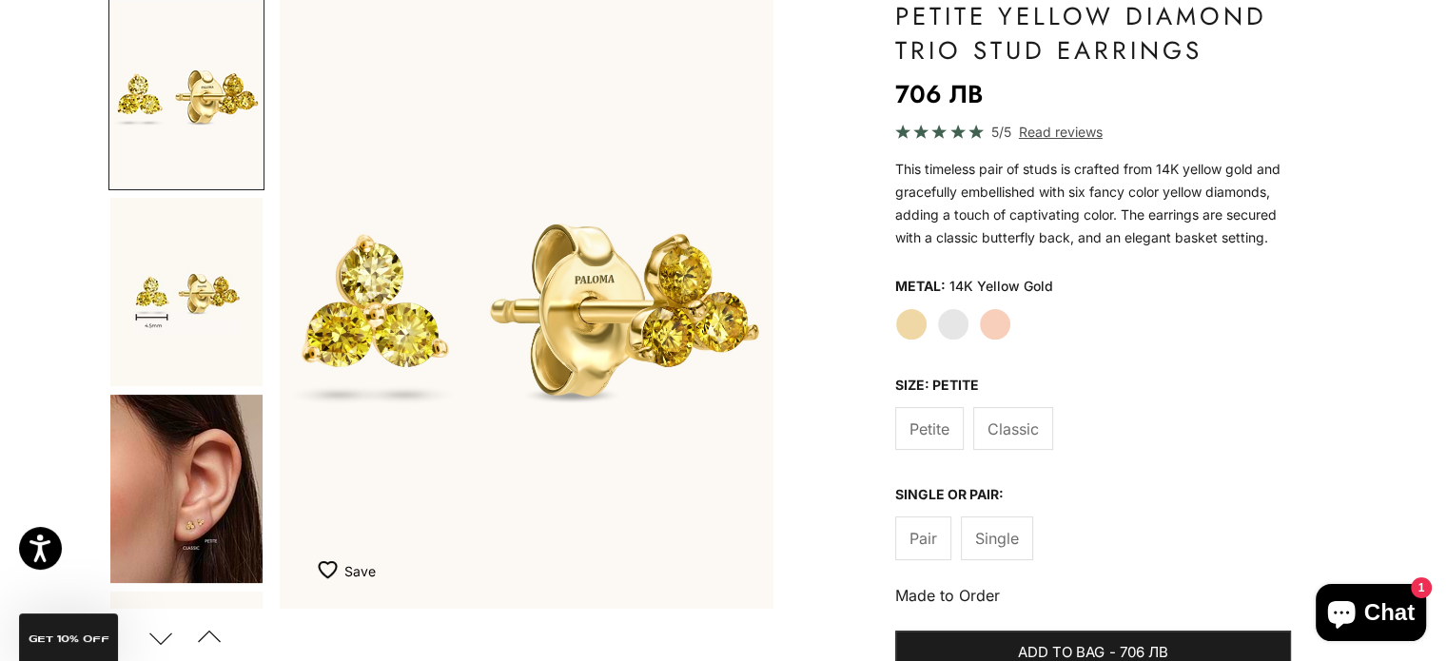
click at [1011, 423] on span "Classic" at bounding box center [1013, 429] width 51 height 25
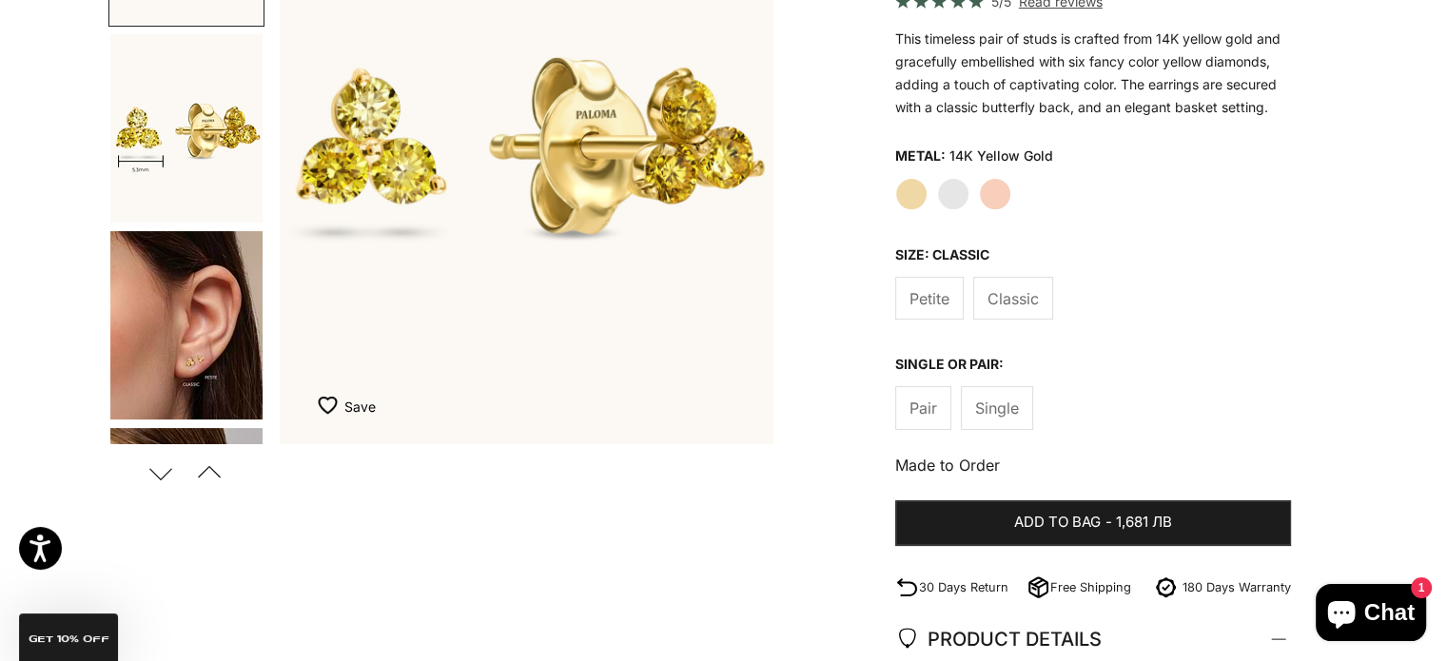
scroll to position [381, 0]
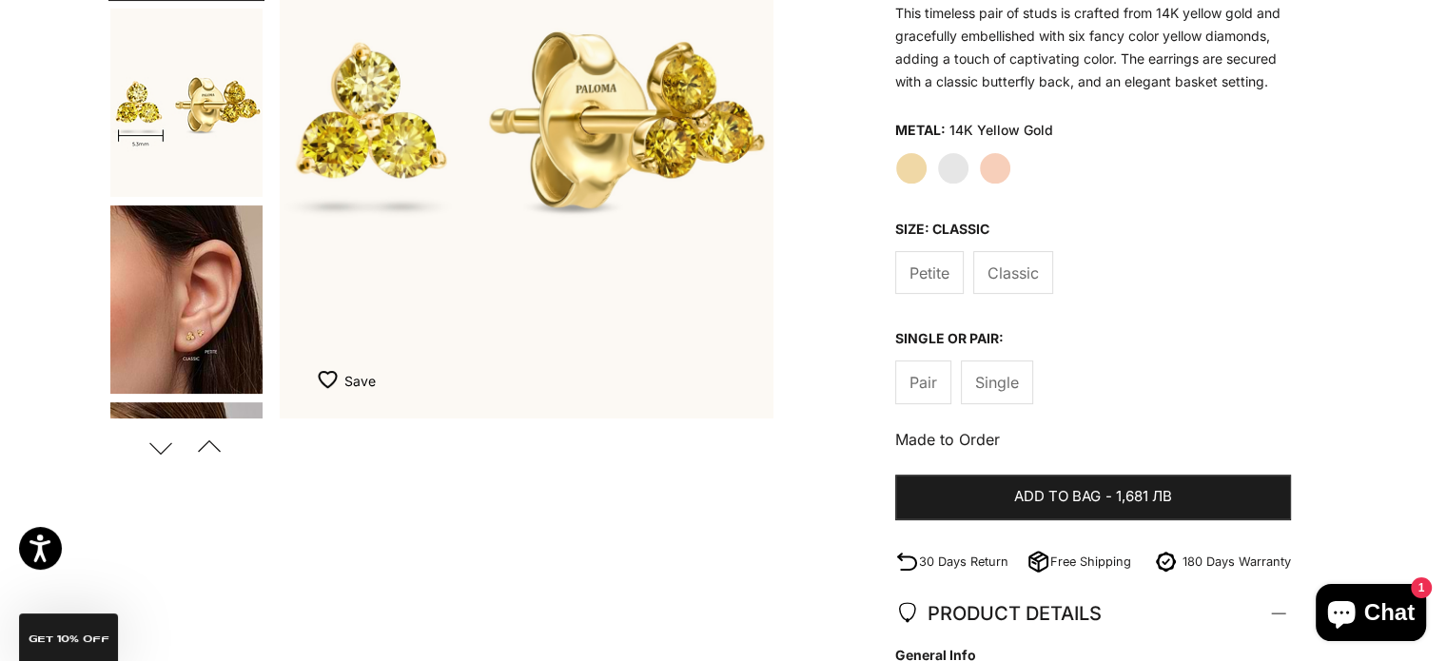
click at [170, 334] on img "Go to item 5" at bounding box center [186, 300] width 152 height 188
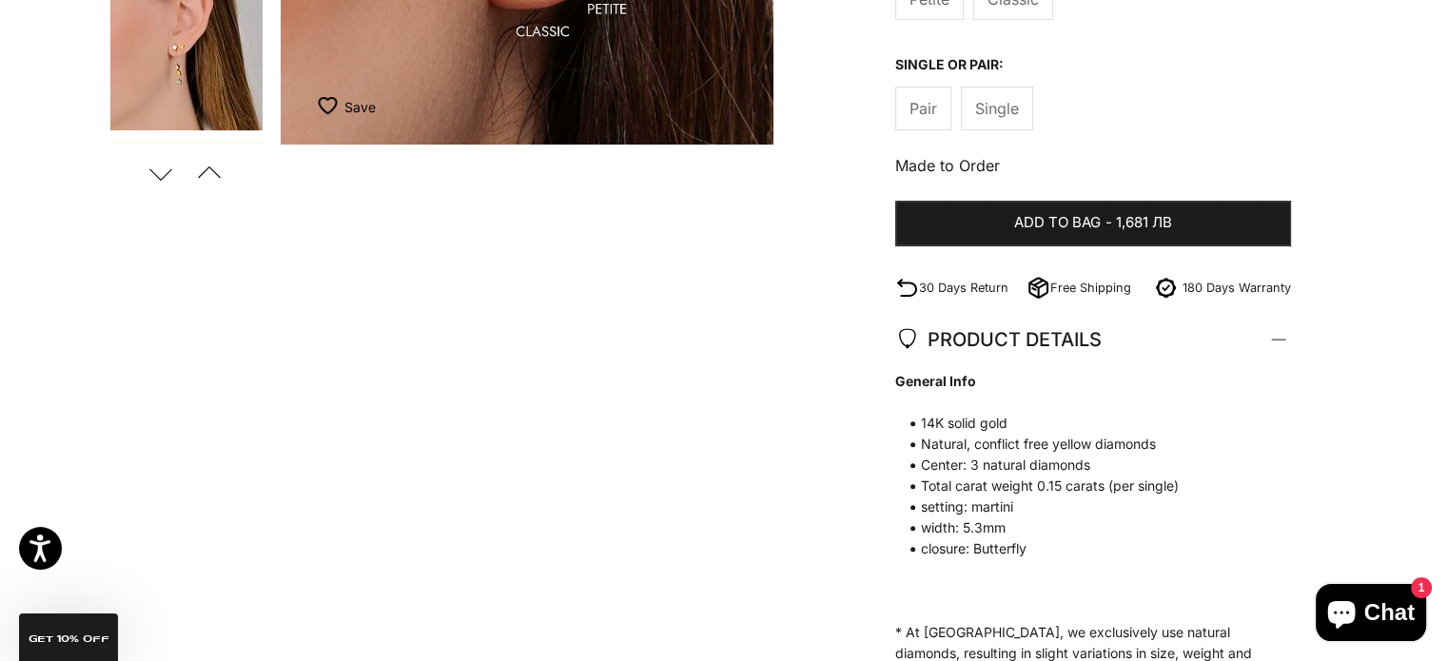
scroll to position [666, 0]
